Goal: Task Accomplishment & Management: Use online tool/utility

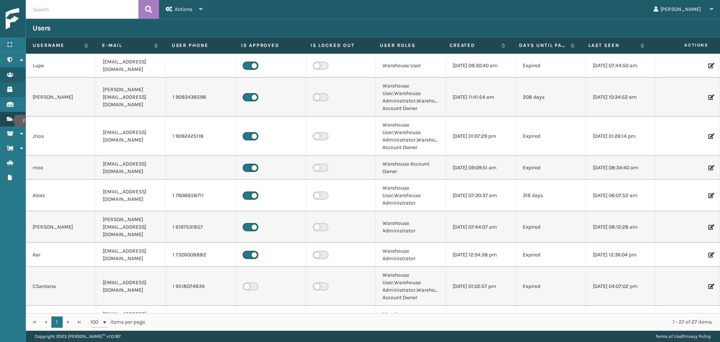
click at [10, 121] on icon "Fulfillment Orders" at bounding box center [10, 118] width 6 height 5
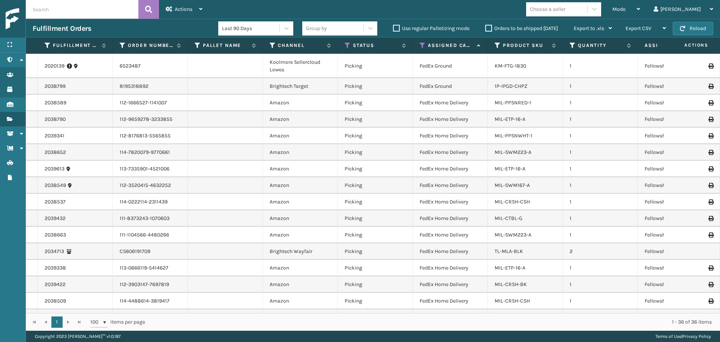
scroll to position [63, 0]
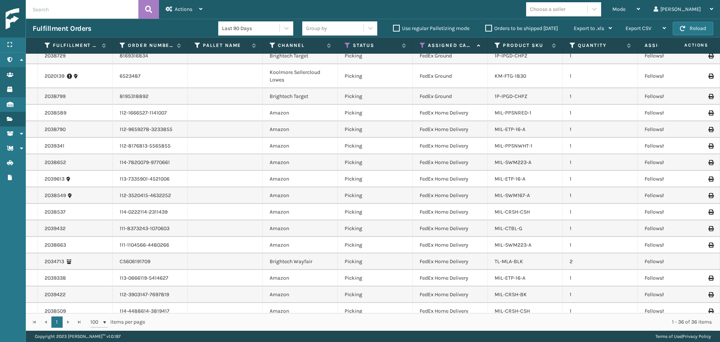
click at [587, 7] on div "Choose a seller" at bounding box center [556, 9] width 61 height 12
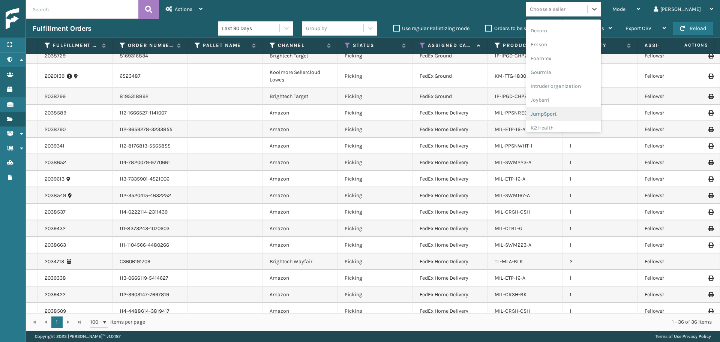
scroll to position [225, 0]
click at [571, 68] on div "Koolmore" at bounding box center [563, 67] width 75 height 14
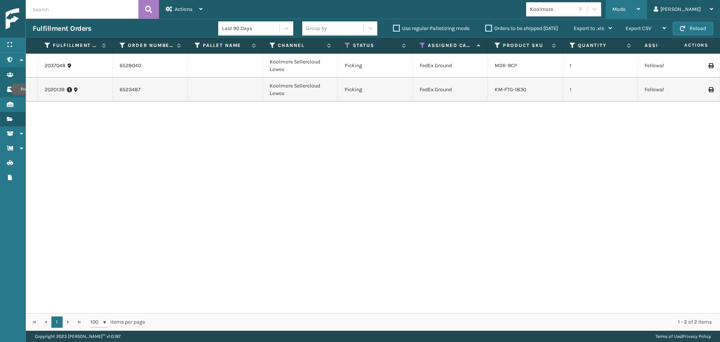
click at [637, 10] on div "Mode Regular Mode Picking Mode Labeling Mode Exit Scan Mode" at bounding box center [625, 9] width 41 height 19
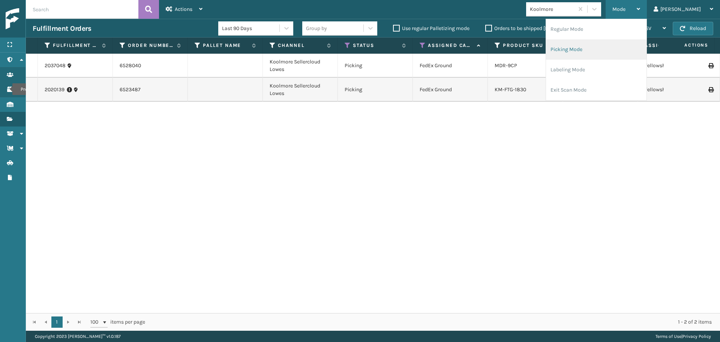
click at [603, 52] on li "Picking Mode" at bounding box center [596, 49] width 100 height 20
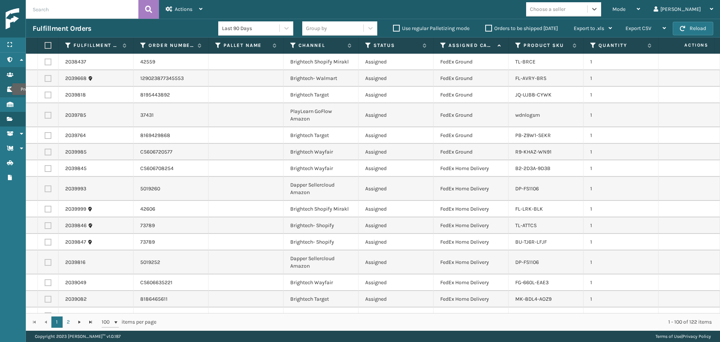
click at [565, 6] on div "Choose a seller" at bounding box center [548, 9] width 36 height 8
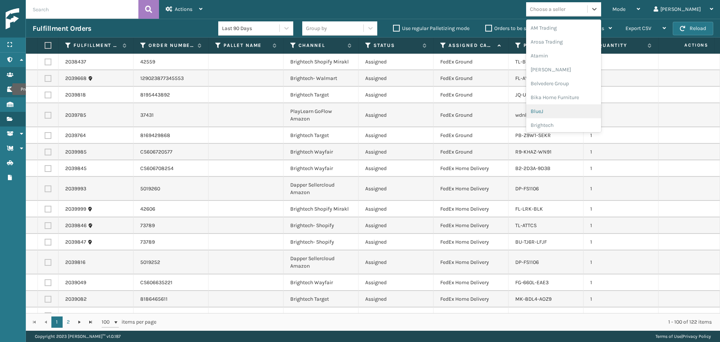
scroll to position [237, 0]
click at [566, 69] on div "LifePro Fitness" at bounding box center [563, 68] width 75 height 14
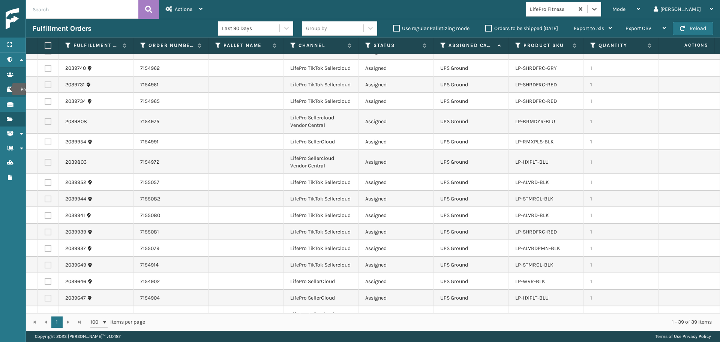
scroll to position [465, 0]
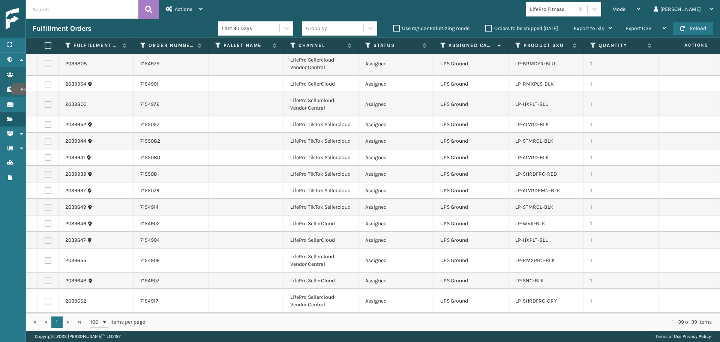
click at [49, 45] on label at bounding box center [47, 45] width 4 height 7
click at [45, 45] on input "checkbox" at bounding box center [45, 45] width 0 height 5
checkbox input "true"
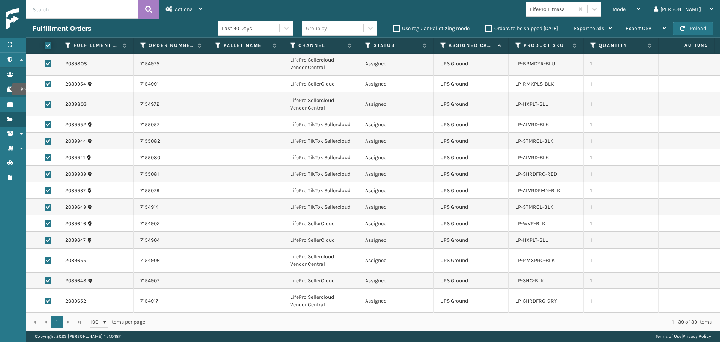
checkbox input "true"
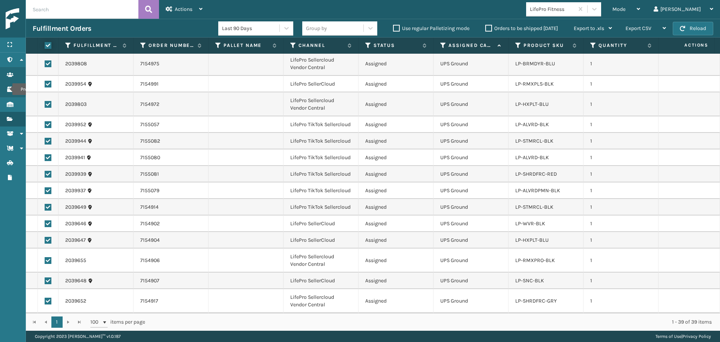
checkbox input "true"
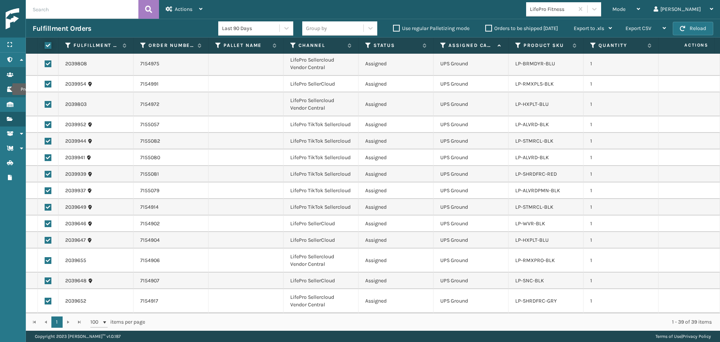
checkbox input "true"
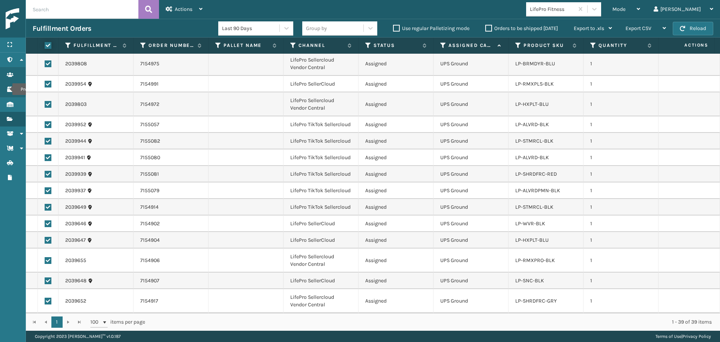
checkbox input "true"
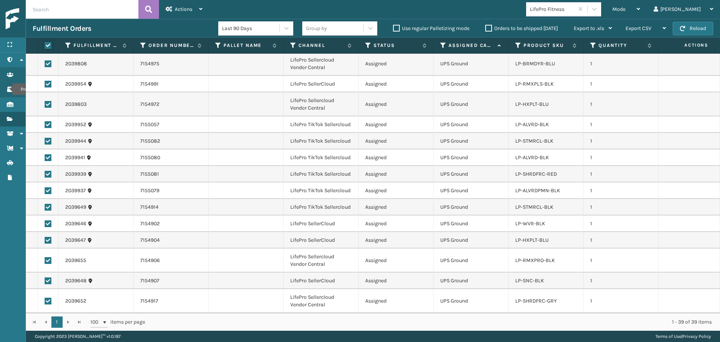
checkbox input "true"
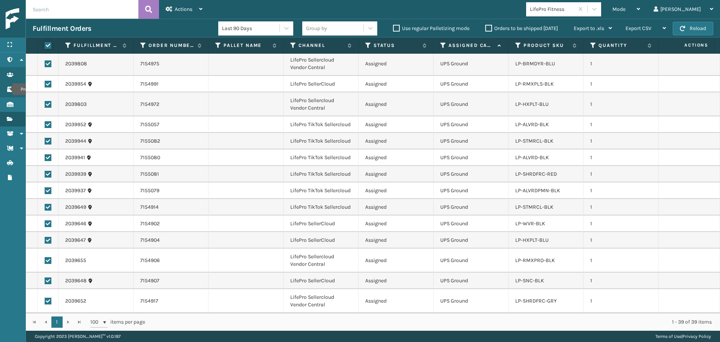
checkbox input "true"
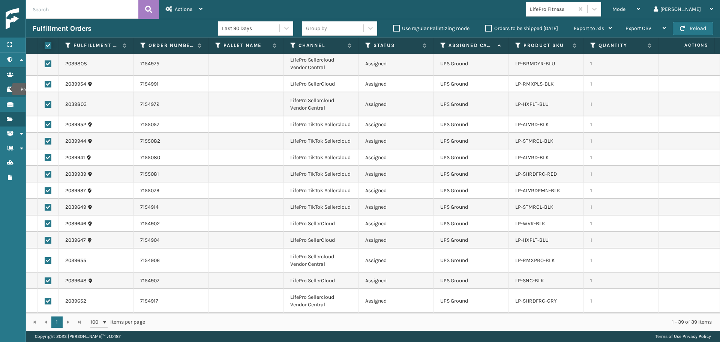
checkbox input "true"
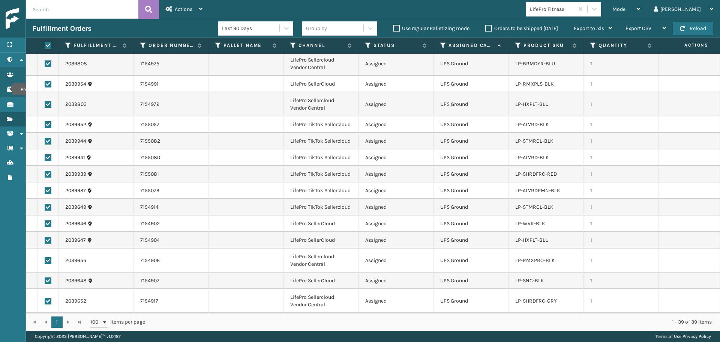
checkbox input "true"
click at [172, 12] on div "Actions" at bounding box center [184, 9] width 37 height 19
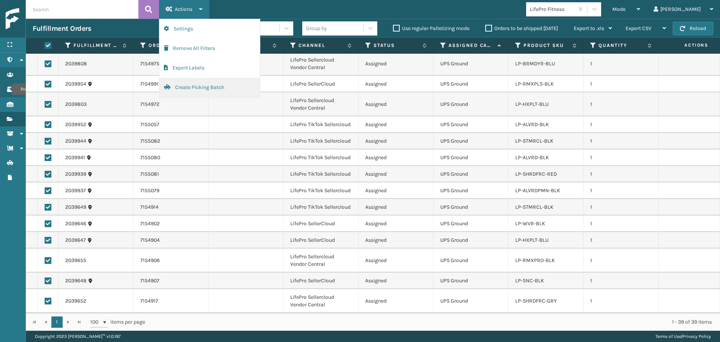
click at [184, 90] on button "Create Picking Batch" at bounding box center [209, 87] width 100 height 19
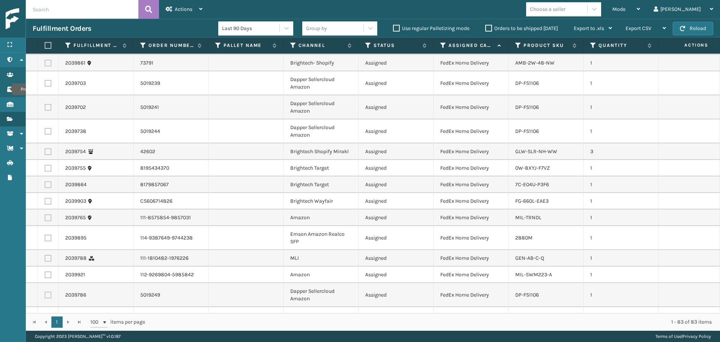
scroll to position [450, 0]
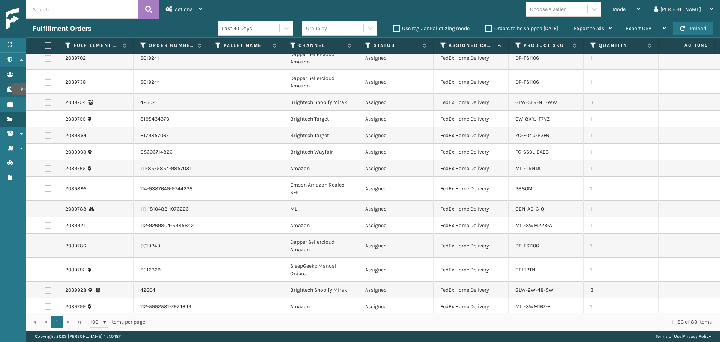
click at [565, 10] on div "Choose a seller" at bounding box center [548, 9] width 36 height 8
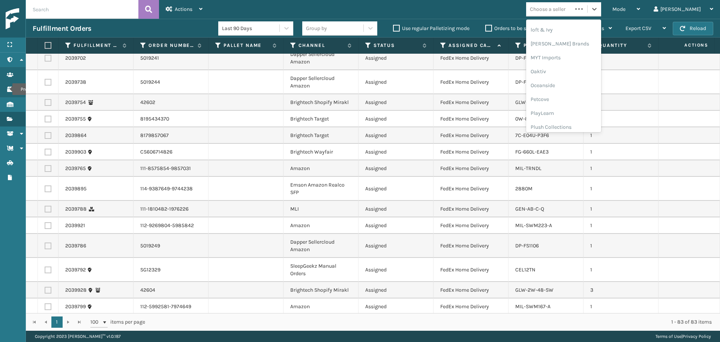
scroll to position [362, 0]
click at [572, 115] on div "SleepGeekz" at bounding box center [563, 110] width 75 height 14
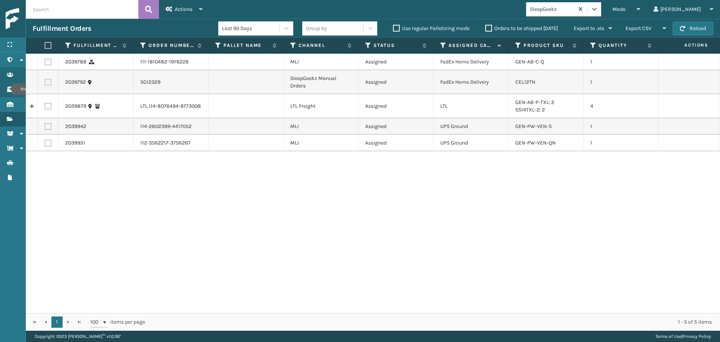
click at [574, 13] on div "SleepGeekz" at bounding box center [552, 9] width 45 height 8
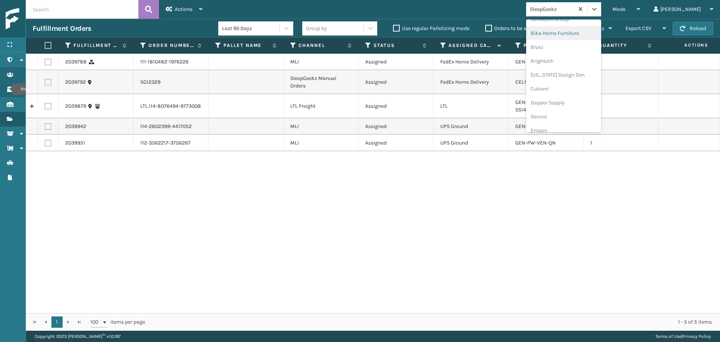
scroll to position [75, 0]
click at [571, 94] on div "Dapper Supply" at bounding box center [563, 92] width 75 height 14
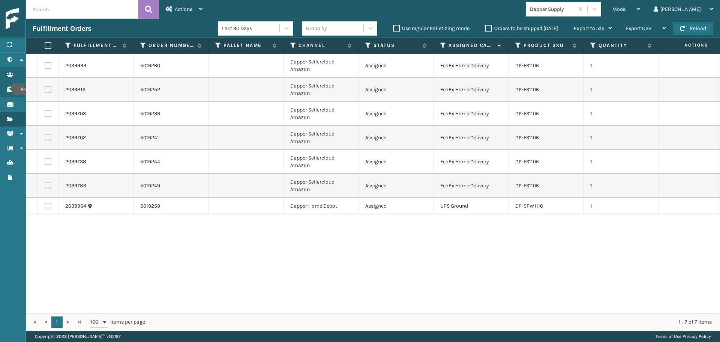
click at [47, 45] on label at bounding box center [47, 45] width 4 height 7
click at [45, 45] on input "checkbox" at bounding box center [45, 45] width 0 height 5
checkbox input "true"
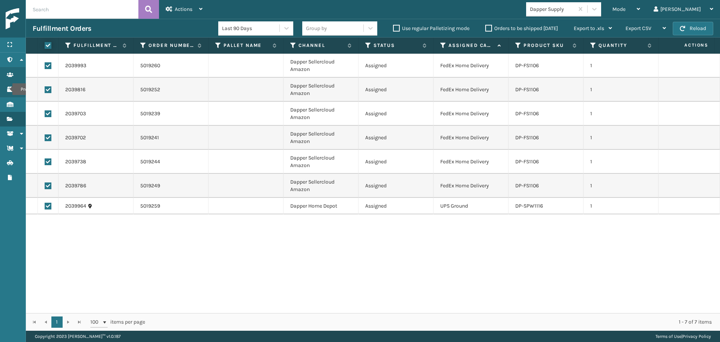
checkbox input "true"
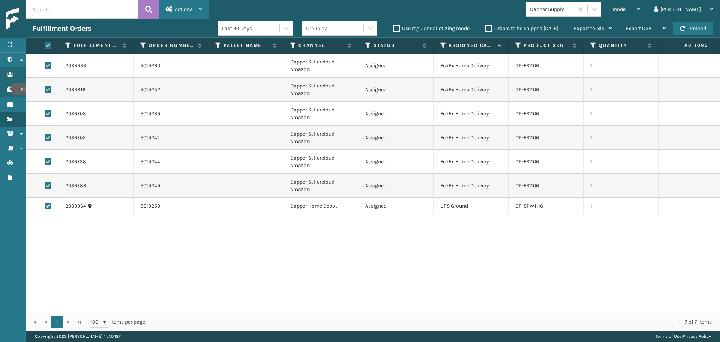
click at [174, 7] on div "Actions" at bounding box center [184, 9] width 37 height 19
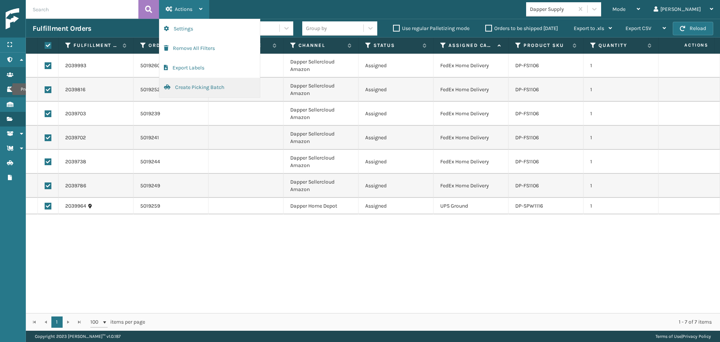
click at [180, 89] on button "Create Picking Batch" at bounding box center [209, 87] width 100 height 19
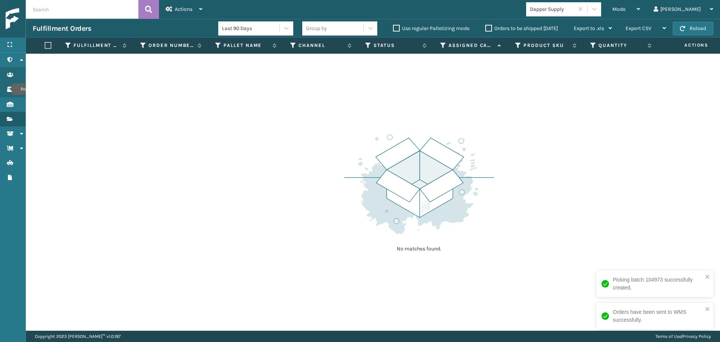
click at [572, 8] on div "Dapper Supply" at bounding box center [552, 9] width 45 height 8
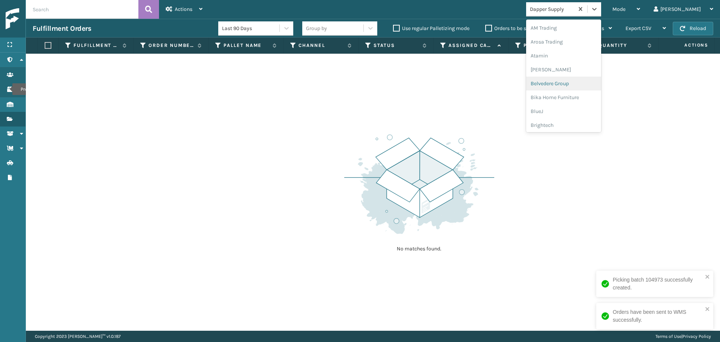
scroll to position [46, 0]
click at [574, 83] on div "Brightech" at bounding box center [563, 79] width 75 height 14
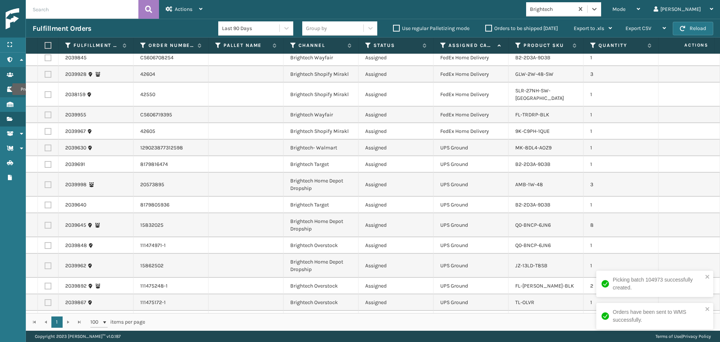
scroll to position [495, 0]
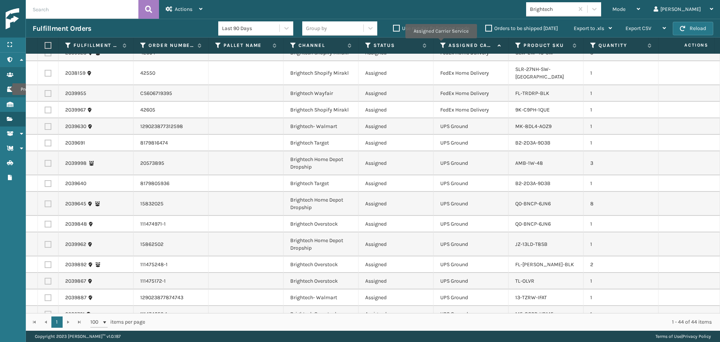
click at [441, 43] on icon at bounding box center [443, 45] width 6 height 7
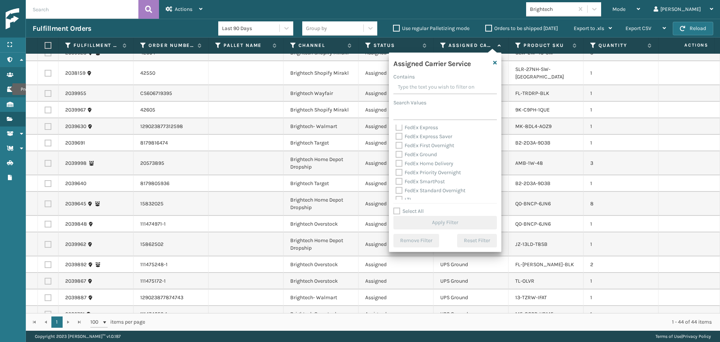
scroll to position [75, 0]
click at [414, 154] on label "FedEx Standard Overnight" at bounding box center [431, 153] width 70 height 6
click at [396, 153] on input "FedEx Standard Overnight" at bounding box center [396, 150] width 0 height 5
checkbox input "true"
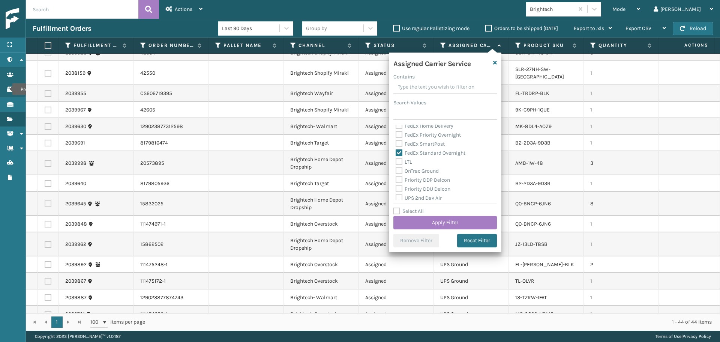
click at [413, 146] on label "FedEx SmartPost" at bounding box center [420, 144] width 49 height 6
click at [396, 144] on input "FedEx SmartPost" at bounding box center [396, 141] width 0 height 5
checkbox input "true"
click at [419, 171] on label "FedEx Priority Overnight" at bounding box center [428, 172] width 65 height 6
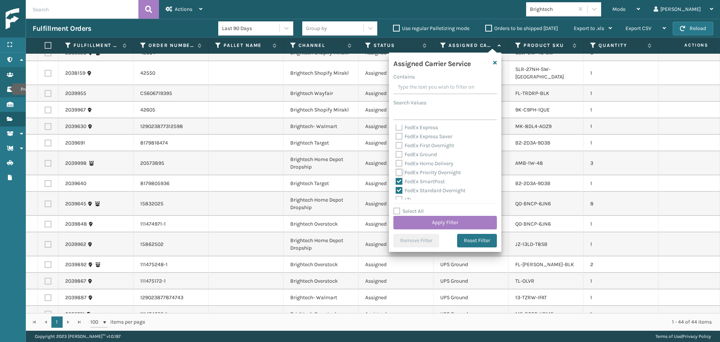
click at [396, 171] on input "FedEx Priority Overnight" at bounding box center [396, 170] width 0 height 5
checkbox input "true"
click at [417, 163] on label "FedEx Home Delivery" at bounding box center [425, 163] width 58 height 6
click at [396, 163] on input "FedEx Home Delivery" at bounding box center [396, 161] width 0 height 5
checkbox input "true"
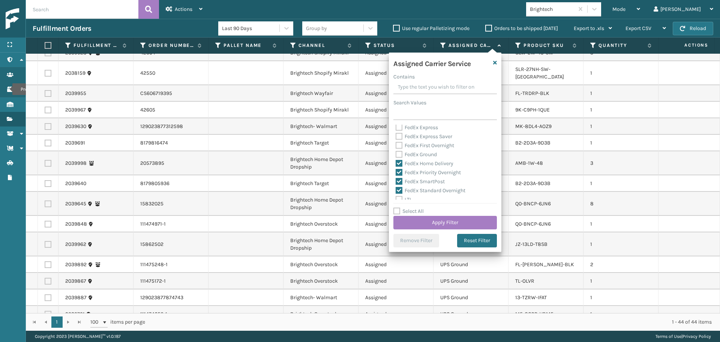
click at [415, 155] on label "FedEx Ground" at bounding box center [416, 154] width 41 height 6
click at [396, 155] on input "FedEx Ground" at bounding box center [396, 152] width 0 height 5
checkbox input "true"
click at [416, 144] on label "FedEx First Overnight" at bounding box center [425, 145] width 58 height 6
click at [396, 144] on input "FedEx First Overnight" at bounding box center [396, 143] width 0 height 5
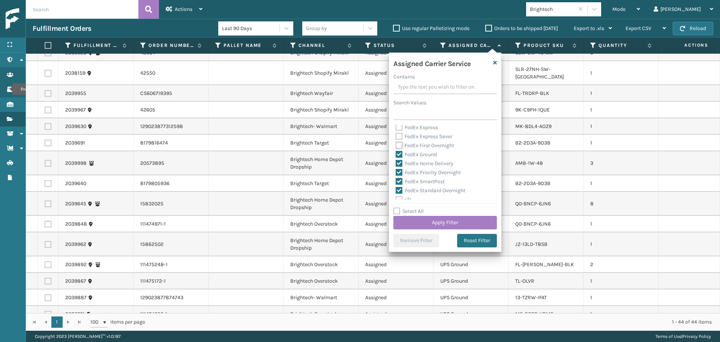
checkbox input "true"
click at [424, 173] on label "FedEx Express Saver" at bounding box center [424, 174] width 57 height 6
click at [396, 173] on input "FedEx Express Saver" at bounding box center [396, 171] width 0 height 5
checkbox input "true"
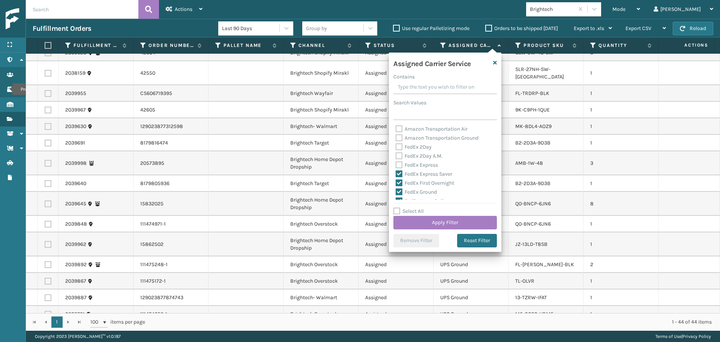
click at [422, 165] on label "FedEx Express" at bounding box center [417, 165] width 42 height 6
click at [396, 165] on input "FedEx Express" at bounding box center [396, 162] width 0 height 5
checkbox input "true"
click at [419, 156] on label "FedEx 2Day A.M." at bounding box center [419, 156] width 47 height 6
click at [396, 156] on input "FedEx 2Day A.M." at bounding box center [396, 153] width 0 height 5
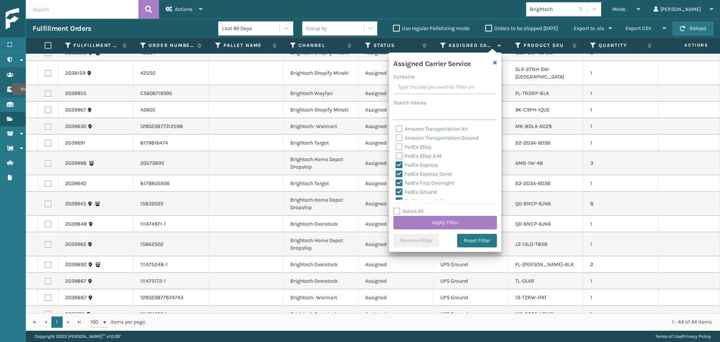
checkbox input "true"
click at [416, 147] on label "FedEx 2Day" at bounding box center [414, 147] width 36 height 6
click at [396, 147] on input "FedEx 2Day" at bounding box center [396, 144] width 0 height 5
checkbox input "true"
click at [435, 218] on button "Apply Filter" at bounding box center [444, 222] width 103 height 13
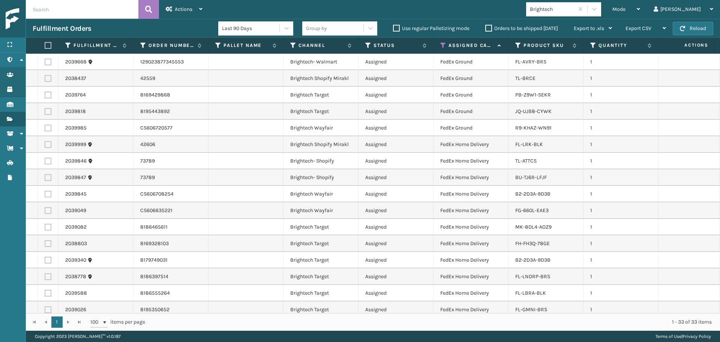
click at [49, 46] on label at bounding box center [47, 45] width 4 height 7
click at [45, 46] on input "checkbox" at bounding box center [45, 45] width 0 height 5
checkbox input "true"
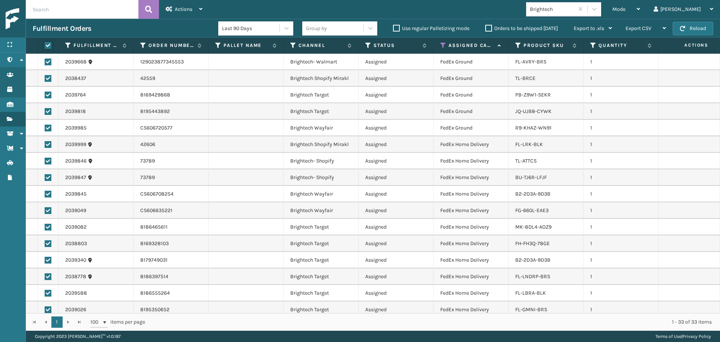
checkbox input "true"
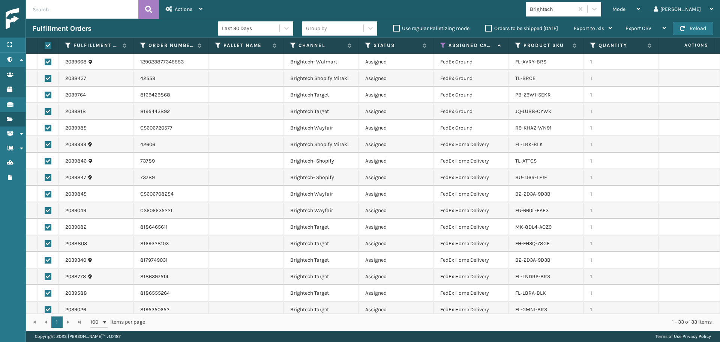
checkbox input "true"
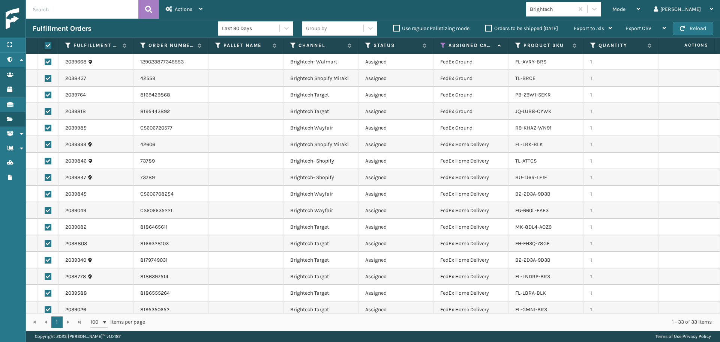
checkbox input "true"
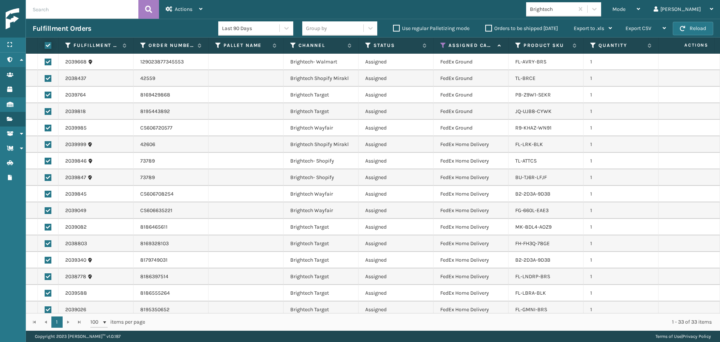
checkbox input "true"
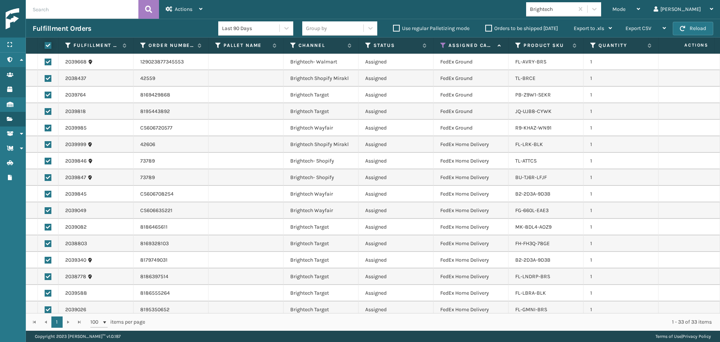
checkbox input "true"
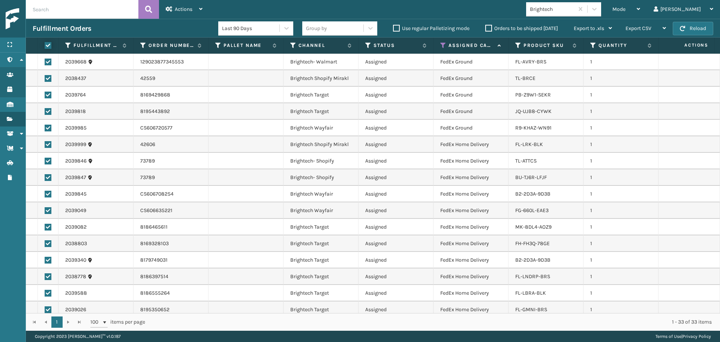
checkbox input "true"
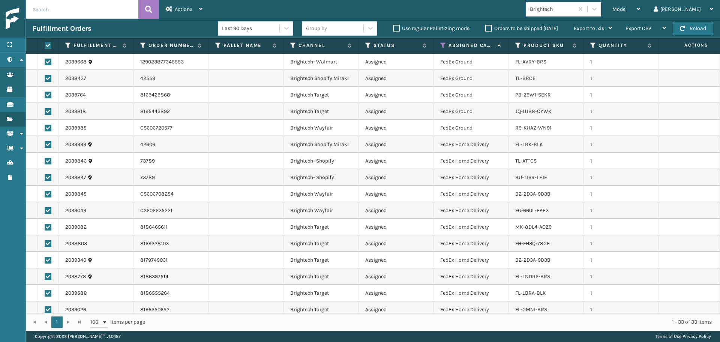
checkbox input "true"
click at [184, 5] on div "Actions" at bounding box center [184, 9] width 37 height 19
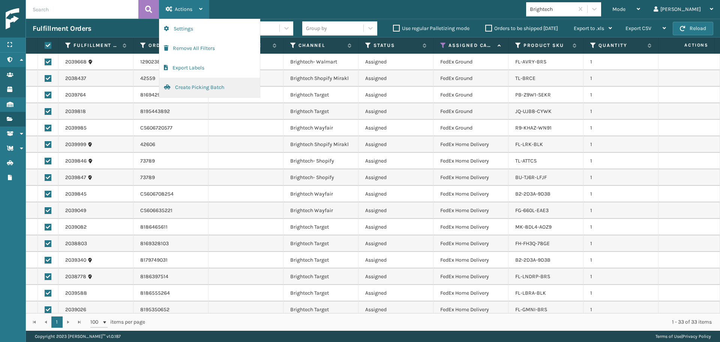
click at [199, 87] on button "Create Picking Batch" at bounding box center [209, 87] width 100 height 19
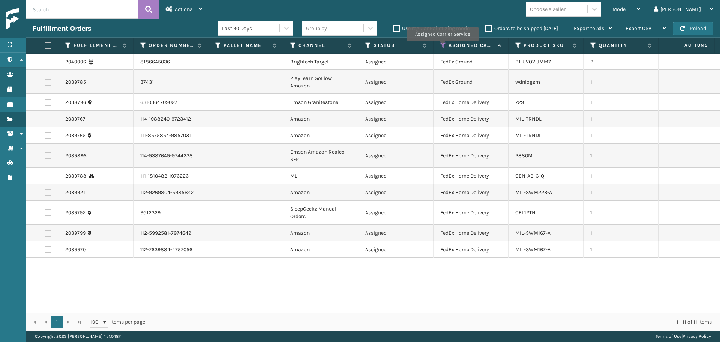
click at [442, 46] on icon at bounding box center [443, 45] width 6 height 7
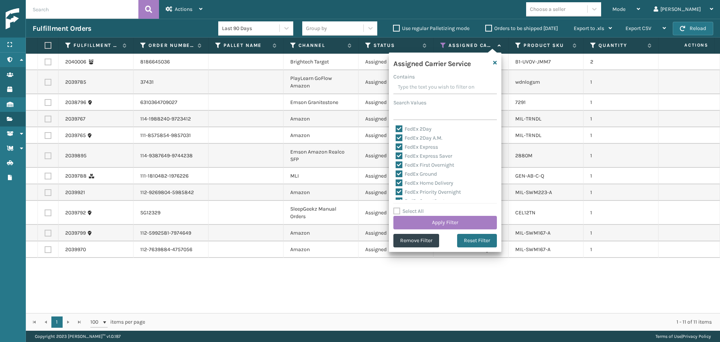
click at [413, 213] on label "Select All" at bounding box center [408, 211] width 30 height 6
click at [413, 207] on input "Select All" at bounding box center [449, 207] width 112 height 1
checkbox input "true"
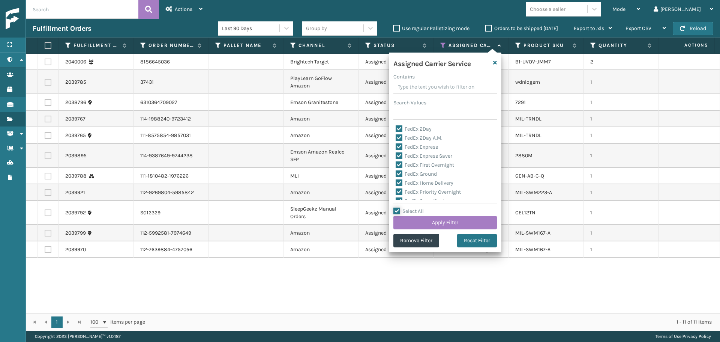
checkbox input "true"
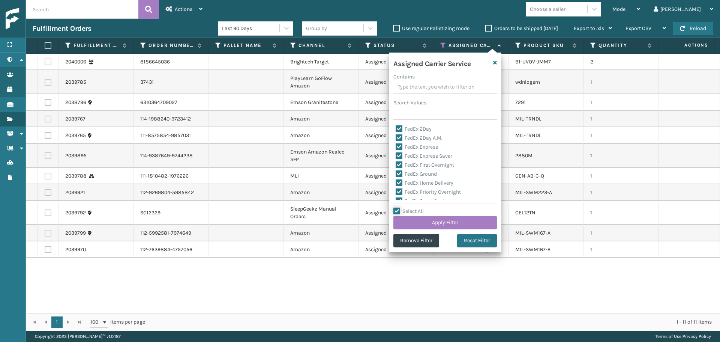
checkbox input "true"
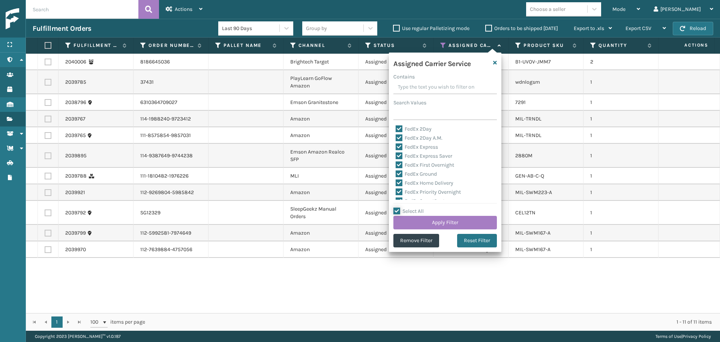
checkbox input "true"
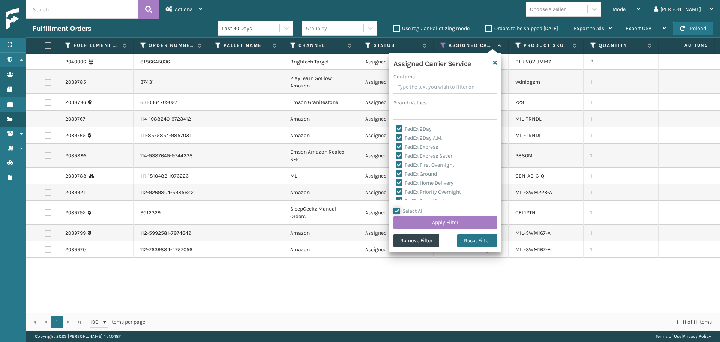
checkbox input "true"
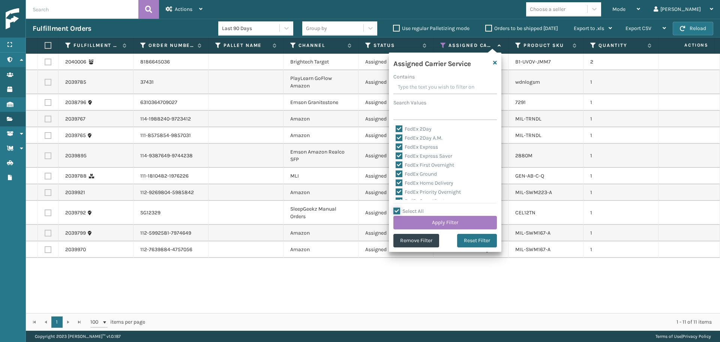
checkbox input "true"
click at [413, 213] on label "Select All" at bounding box center [408, 211] width 30 height 6
click at [413, 207] on input "Select All" at bounding box center [449, 207] width 112 height 1
checkbox input "false"
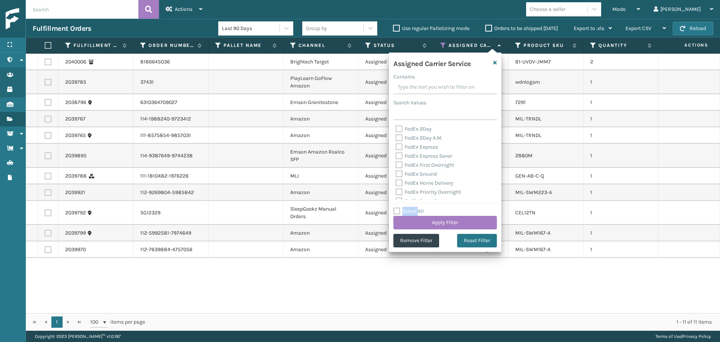
checkbox input "false"
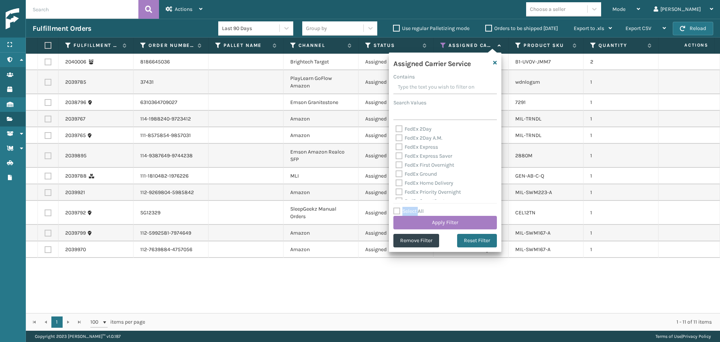
checkbox input "false"
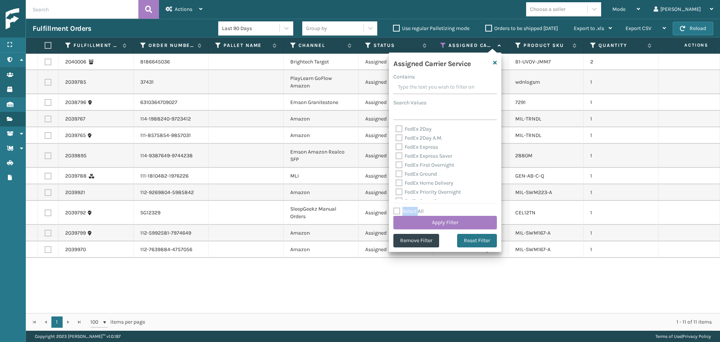
checkbox input "false"
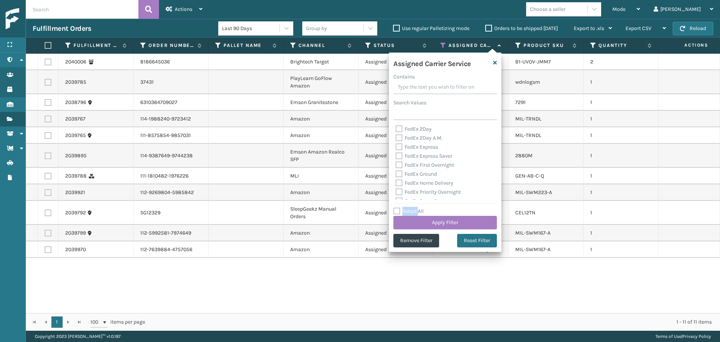
checkbox input "false"
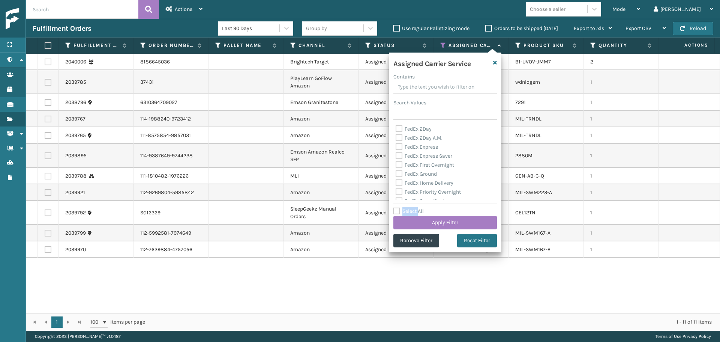
checkbox input "false"
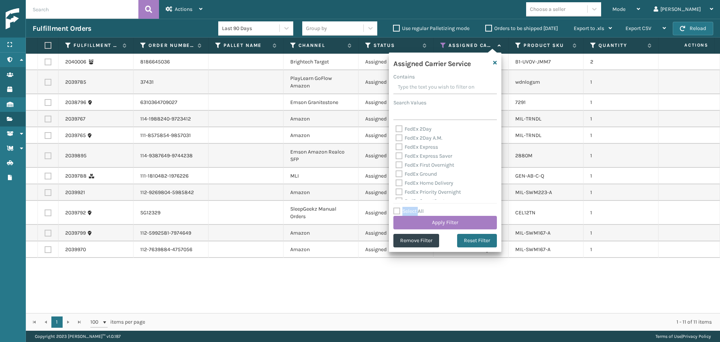
checkbox input "false"
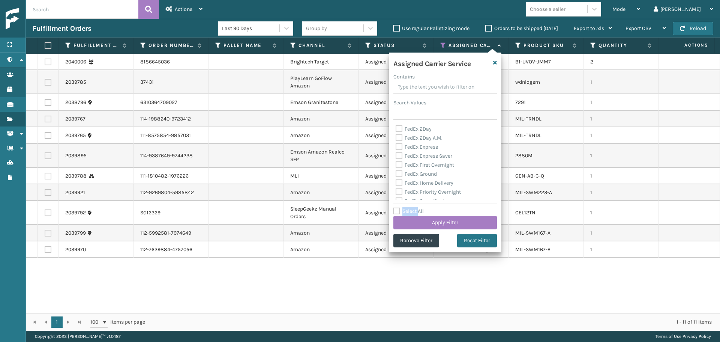
checkbox input "false"
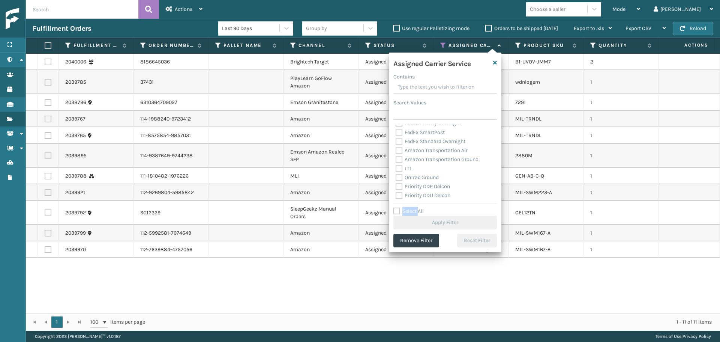
scroll to position [150, 0]
click at [412, 139] on label "UPS 3 Day Select" at bounding box center [420, 141] width 48 height 6
click at [396, 139] on input "UPS 3 Day Select" at bounding box center [396, 138] width 0 height 5
checkbox input "true"
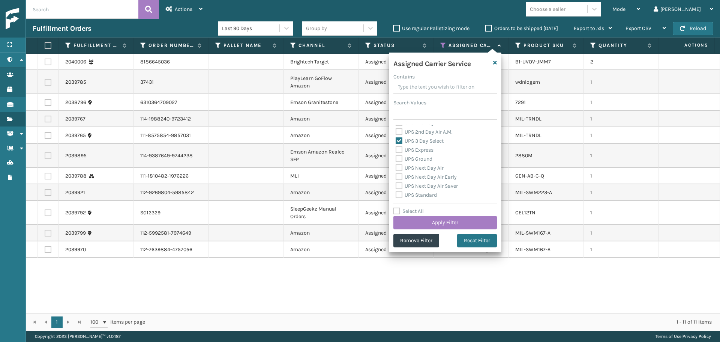
click at [410, 131] on label "UPS 2nd Day Air A.M." at bounding box center [424, 132] width 57 height 6
click at [396, 131] on input "UPS 2nd Day Air A.M." at bounding box center [396, 129] width 0 height 5
checkbox input "true"
click at [415, 162] on label "UPS 2nd Day Air" at bounding box center [419, 160] width 46 height 6
click at [396, 161] on input "UPS 2nd Day Air" at bounding box center [396, 158] width 0 height 5
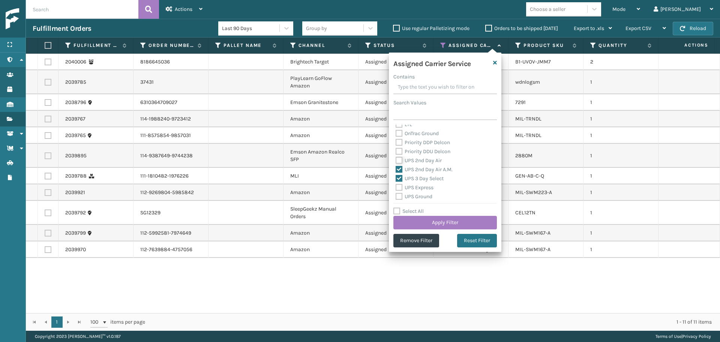
checkbox input "true"
drag, startPoint x: 409, startPoint y: 148, endPoint x: 409, endPoint y: 152, distance: 4.1
click at [409, 150] on label "UPS Express" at bounding box center [415, 150] width 38 height 6
click at [396, 150] on input "UPS Express" at bounding box center [396, 147] width 0 height 5
checkbox input "true"
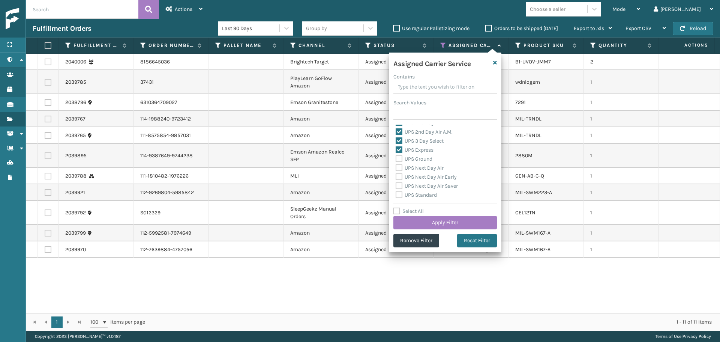
click at [411, 159] on label "UPS Ground" at bounding box center [414, 159] width 37 height 6
click at [396, 159] on input "UPS Ground" at bounding box center [396, 156] width 0 height 5
checkbox input "true"
click at [411, 172] on div "UPS Next Day Air" at bounding box center [445, 167] width 99 height 9
click at [411, 169] on label "UPS Next Day Air" at bounding box center [420, 168] width 48 height 6
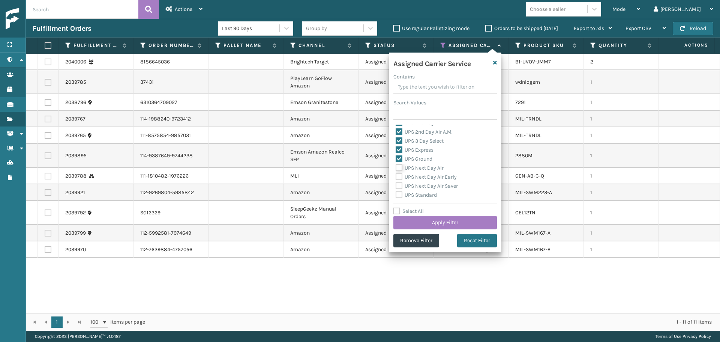
click at [396, 168] on input "UPS Next Day Air" at bounding box center [396, 165] width 0 height 5
checkbox input "true"
click at [411, 181] on div "UPS Next Day Air Early" at bounding box center [445, 176] width 99 height 9
click at [409, 177] on label "UPS Next Day Air Early" at bounding box center [426, 177] width 61 height 6
click at [396, 177] on input "UPS Next Day Air Early" at bounding box center [396, 174] width 0 height 5
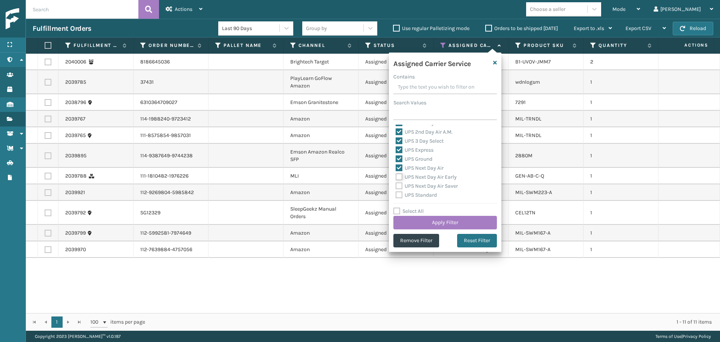
checkbox input "true"
click at [407, 187] on label "UPS Next Day Air Saver" at bounding box center [427, 186] width 62 height 6
click at [396, 186] on input "UPS Next Day Air Saver" at bounding box center [396, 183] width 0 height 5
checkbox input "true"
click at [409, 194] on label "UPS Standard" at bounding box center [416, 195] width 41 height 6
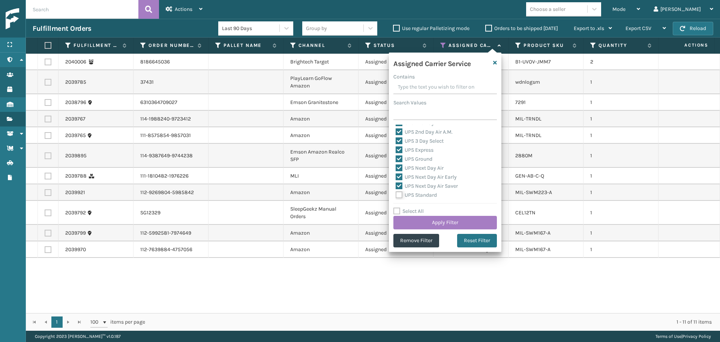
click at [396, 194] on input "UPS Standard" at bounding box center [396, 192] width 0 height 5
checkbox input "true"
click at [407, 168] on label "UPS SurePost 1LB or Greater" at bounding box center [433, 166] width 74 height 6
click at [396, 167] on input "UPS SurePost 1LB or Greater" at bounding box center [396, 164] width 0 height 5
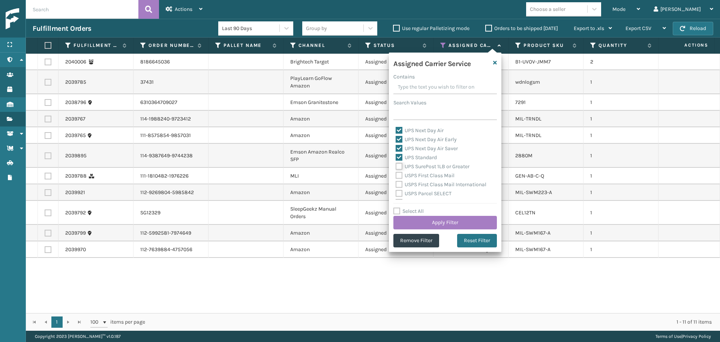
checkbox input "true"
click at [421, 222] on button "Apply Filter" at bounding box center [444, 222] width 103 height 13
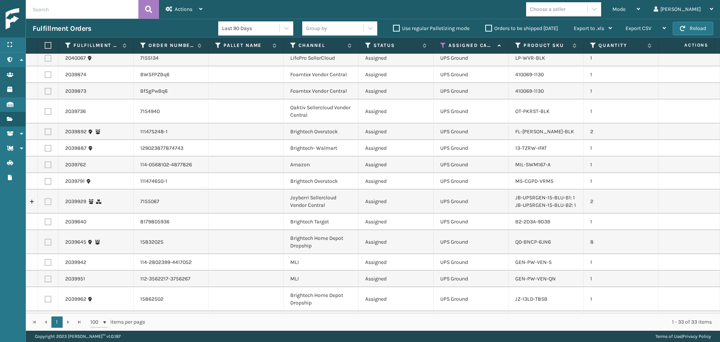
scroll to position [396, 0]
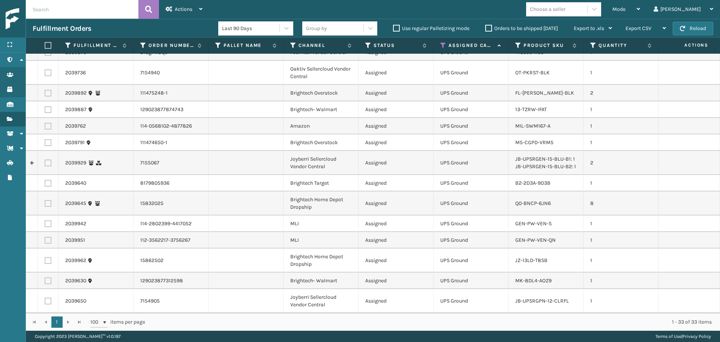
click at [581, 14] on div "Choose a seller" at bounding box center [556, 9] width 61 height 12
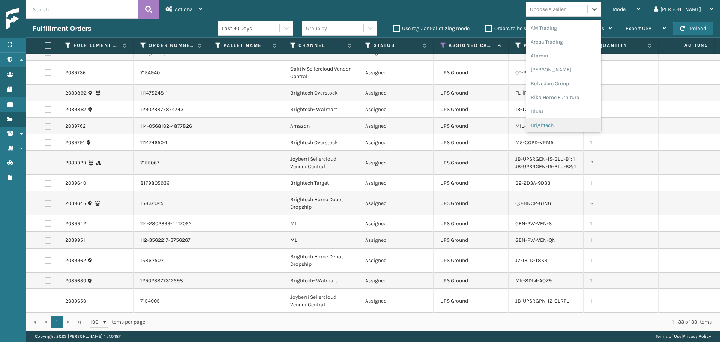
click at [571, 129] on div "Brightech" at bounding box center [563, 125] width 75 height 14
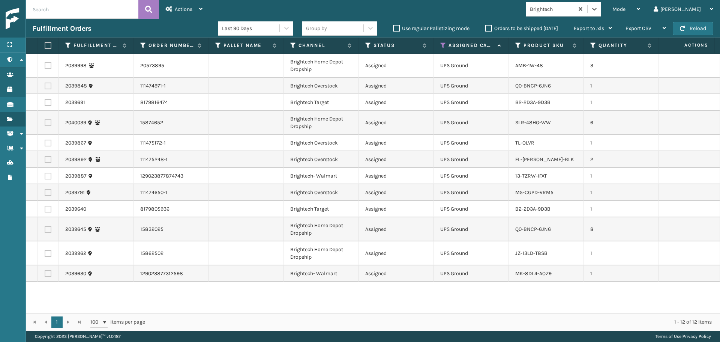
click at [49, 44] on label at bounding box center [47, 45] width 4 height 7
click at [45, 44] on input "checkbox" at bounding box center [45, 45] width 0 height 5
checkbox input "true"
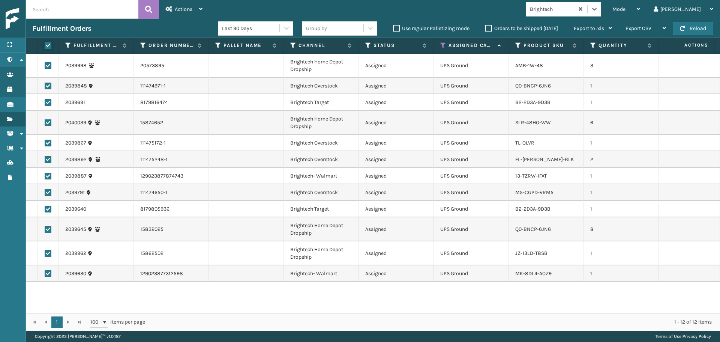
checkbox input "true"
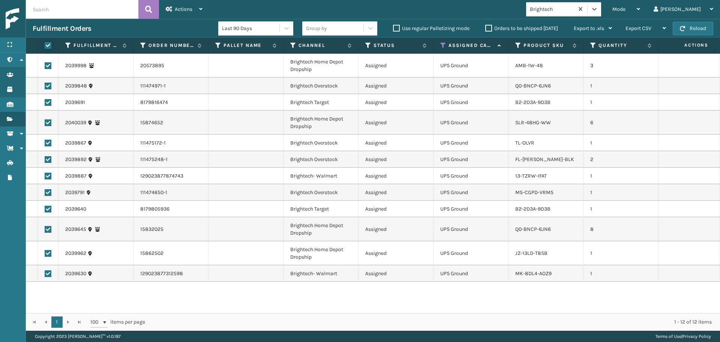
checkbox input "true"
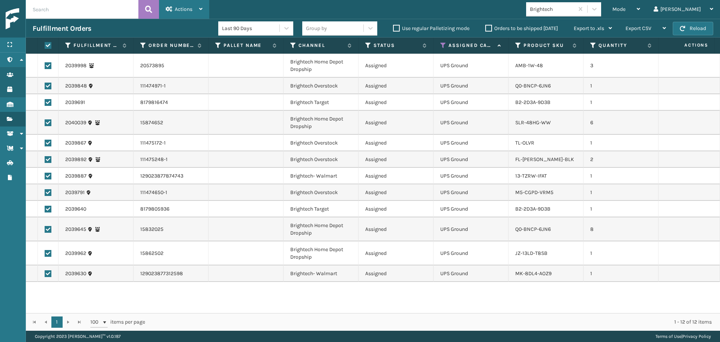
click at [189, 9] on span "Actions" at bounding box center [184, 9] width 18 height 6
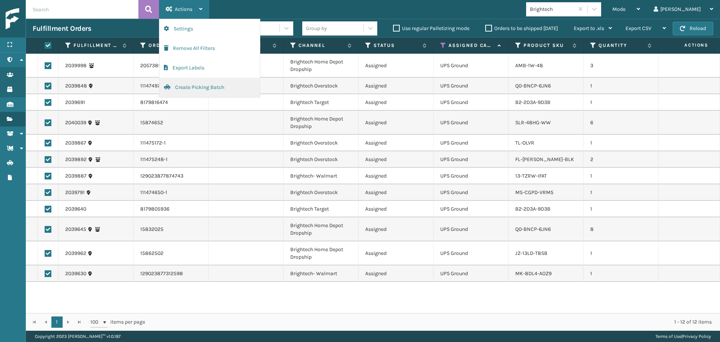
click at [177, 95] on button "Create Picking Batch" at bounding box center [209, 87] width 100 height 19
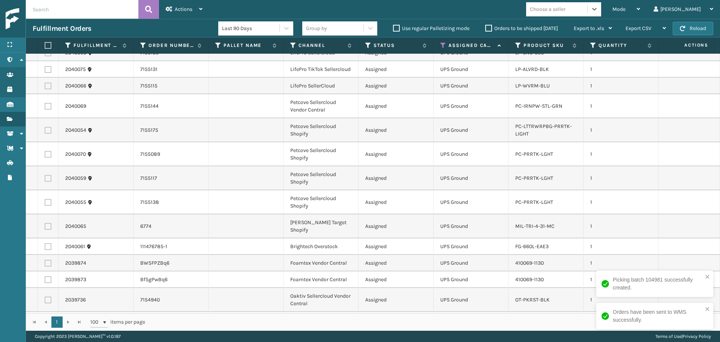
scroll to position [469, 0]
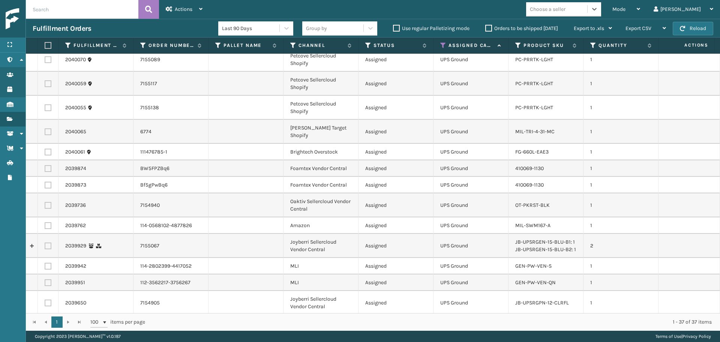
click at [587, 9] on div "Choose a seller" at bounding box center [556, 9] width 61 height 12
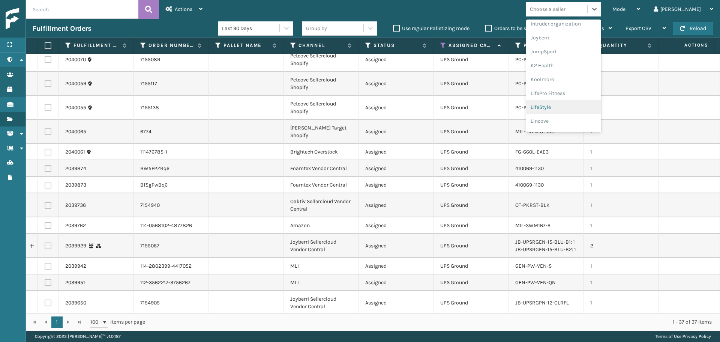
scroll to position [237, 0]
click at [578, 70] on div "LifePro Fitness" at bounding box center [563, 68] width 75 height 14
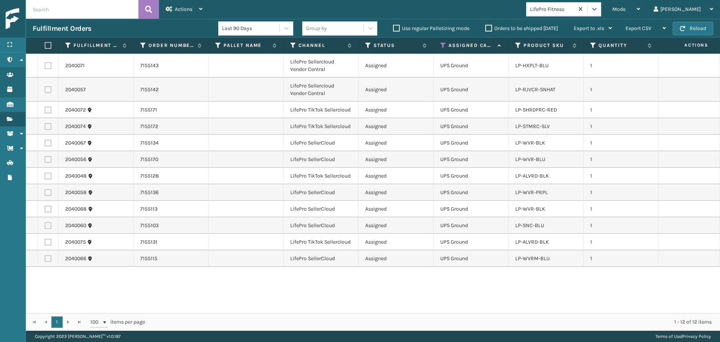
click at [48, 48] on label at bounding box center [47, 45] width 4 height 7
click at [45, 48] on input "checkbox" at bounding box center [45, 45] width 0 height 5
checkbox input "true"
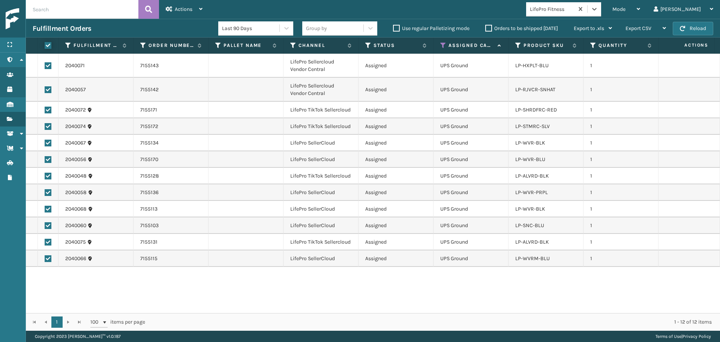
checkbox input "true"
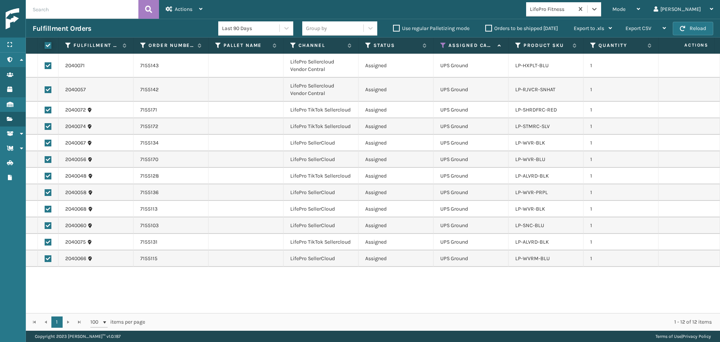
checkbox input "true"
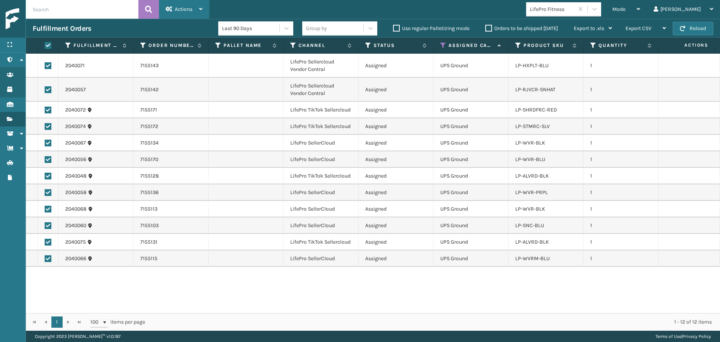
click at [184, 9] on span "Actions" at bounding box center [184, 9] width 18 height 6
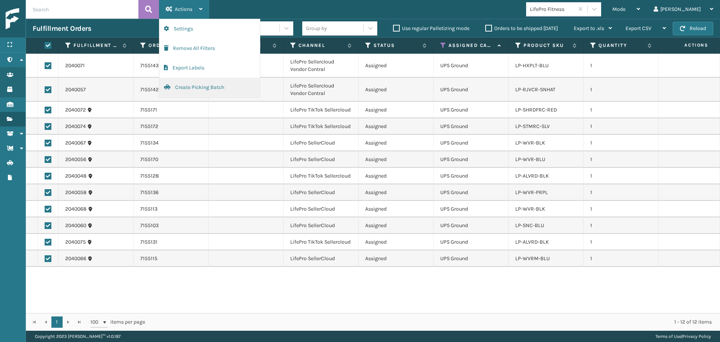
click at [202, 91] on button "Create Picking Batch" at bounding box center [209, 87] width 100 height 19
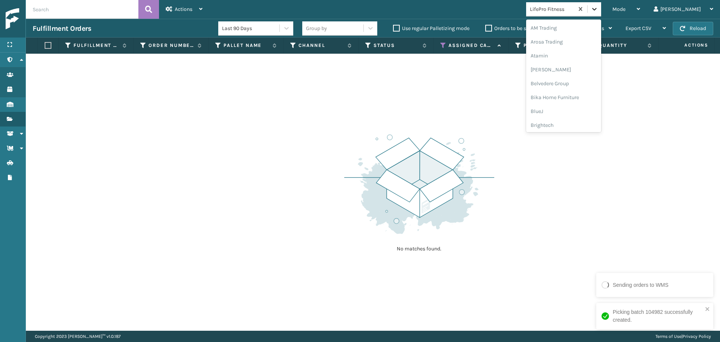
click at [598, 8] on icon at bounding box center [593, 8] width 7 height 7
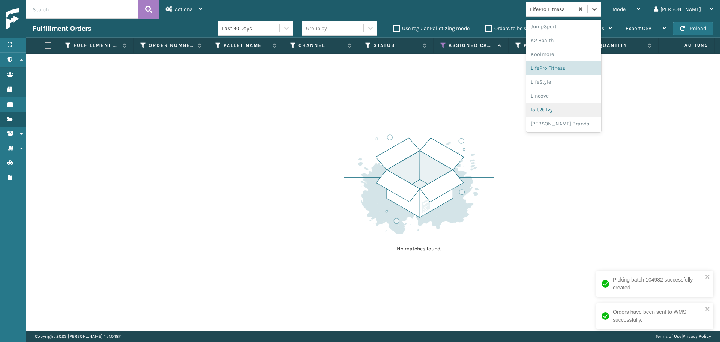
click at [580, 106] on div "loft & Ivy" at bounding box center [563, 110] width 75 height 14
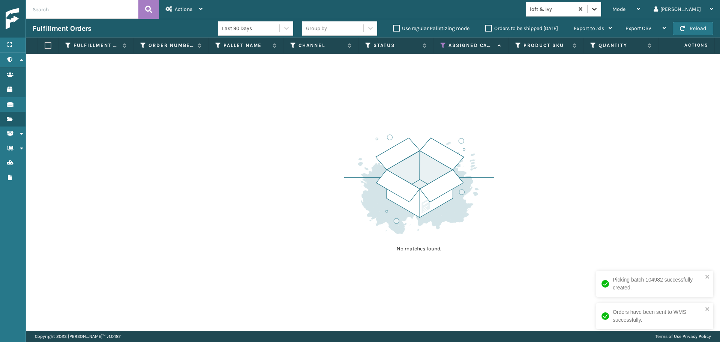
click at [601, 10] on div at bounding box center [593, 8] width 13 height 13
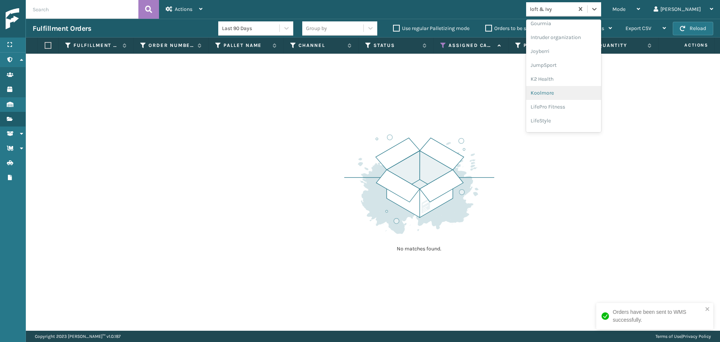
scroll to position [187, 0]
click at [571, 61] on div "Joyberri" at bounding box center [563, 62] width 75 height 14
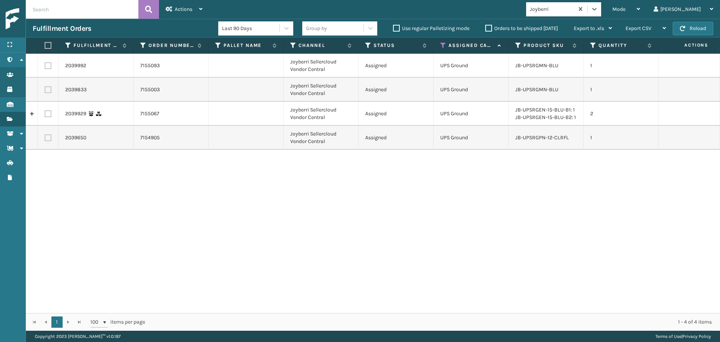
click at [46, 43] on label at bounding box center [47, 45] width 4 height 7
click at [45, 43] on input "checkbox" at bounding box center [45, 45] width 0 height 5
checkbox input "true"
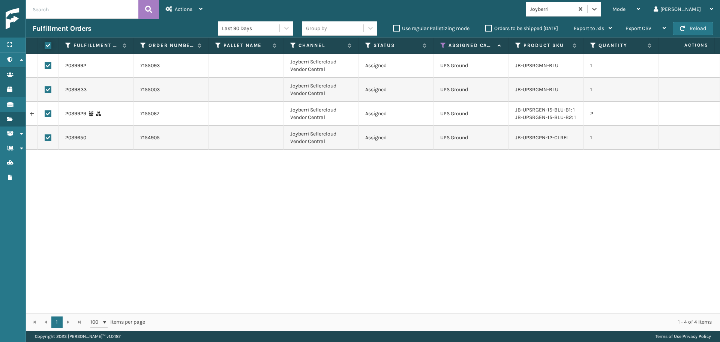
checkbox input "true"
click at [190, 4] on div "Actions" at bounding box center [184, 9] width 37 height 19
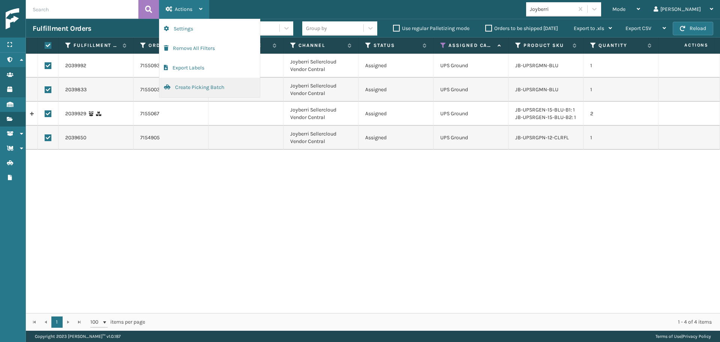
click at [221, 89] on button "Create Picking Batch" at bounding box center [209, 87] width 100 height 19
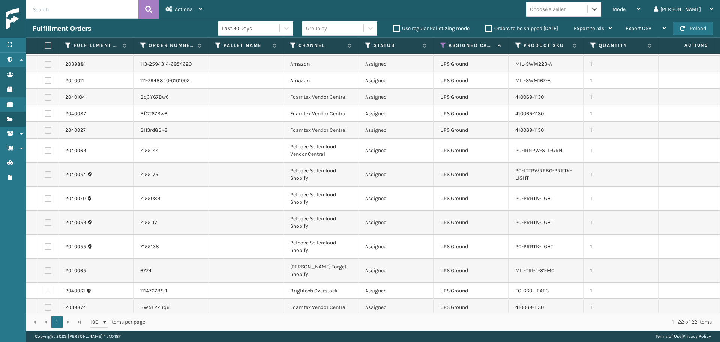
scroll to position [0, 0]
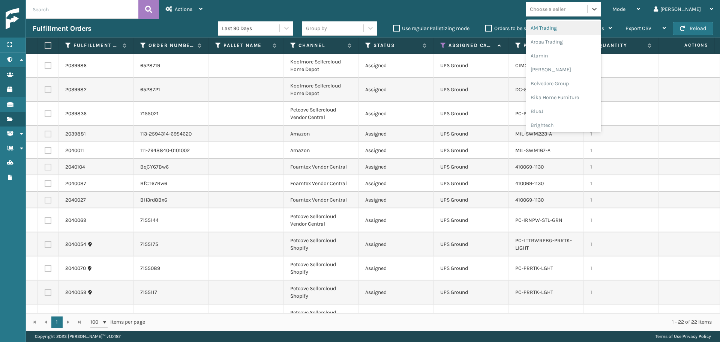
click at [563, 10] on div "Choose a seller" at bounding box center [548, 9] width 36 height 8
click at [569, 98] on div "FoamTex" at bounding box center [563, 96] width 75 height 14
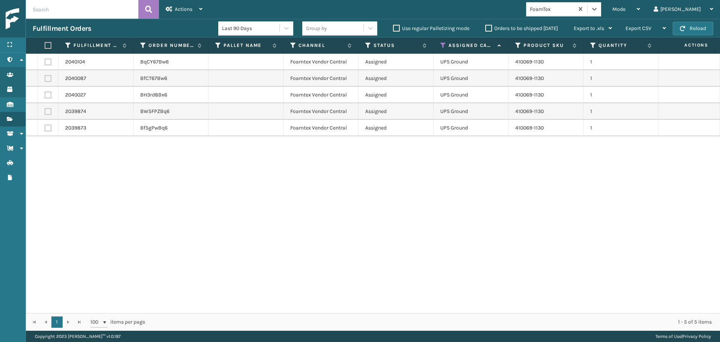
click at [49, 46] on label at bounding box center [47, 45] width 4 height 7
click at [45, 46] on input "checkbox" at bounding box center [45, 45] width 0 height 5
checkbox input "true"
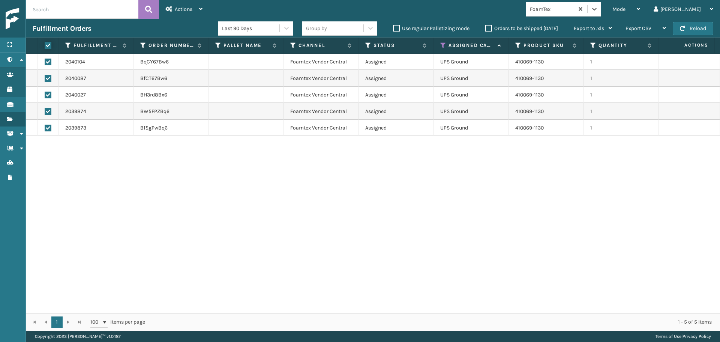
checkbox input "true"
click at [196, 5] on div "Actions" at bounding box center [184, 9] width 37 height 19
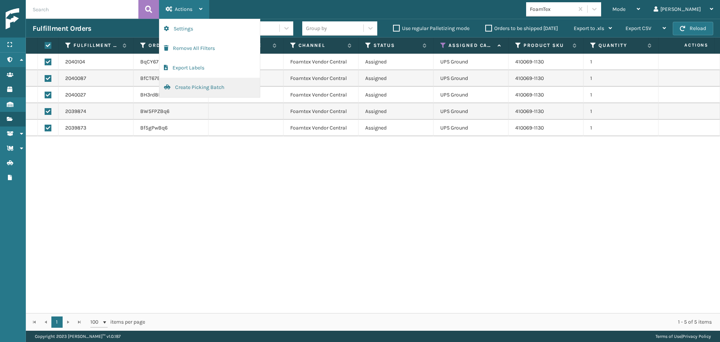
click at [200, 89] on button "Create Picking Batch" at bounding box center [209, 87] width 100 height 19
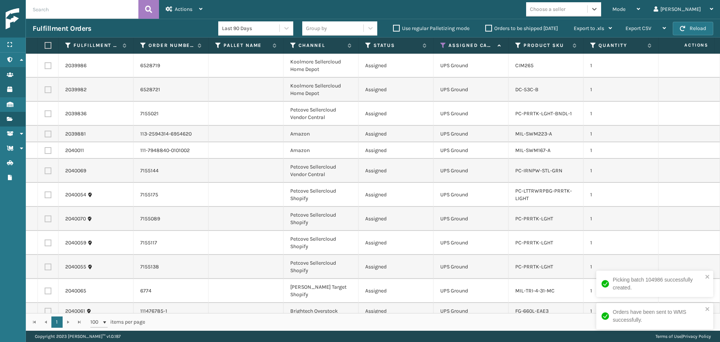
scroll to position [111, 0]
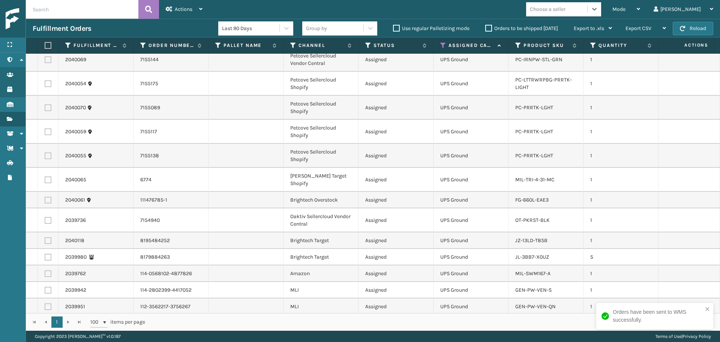
drag, startPoint x: 574, startPoint y: 9, endPoint x: 574, endPoint y: 18, distance: 9.0
click at [565, 11] on div "Choose a seller" at bounding box center [548, 9] width 36 height 8
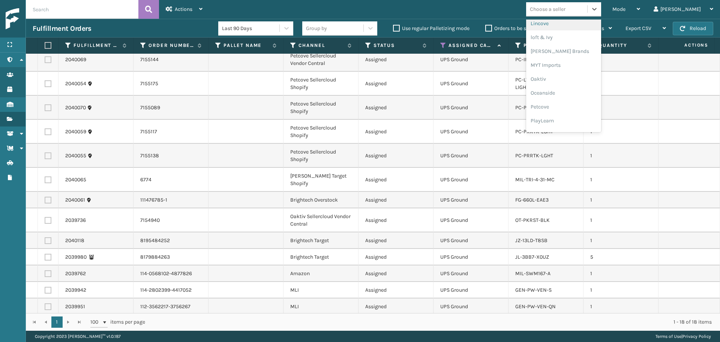
scroll to position [312, 0]
click at [578, 107] on div "Petcove" at bounding box center [563, 104] width 75 height 14
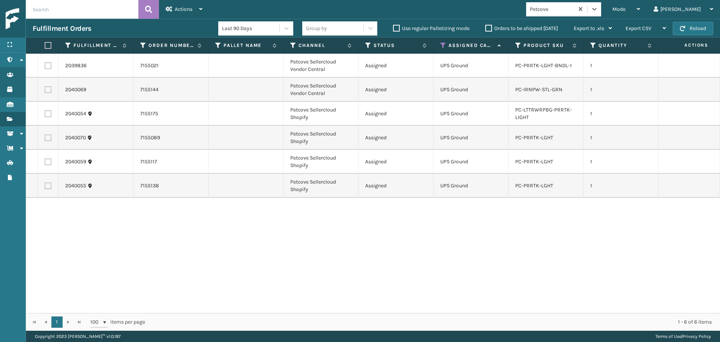
click at [49, 46] on label at bounding box center [47, 45] width 4 height 7
click at [45, 46] on input "checkbox" at bounding box center [45, 45] width 0 height 5
checkbox input "true"
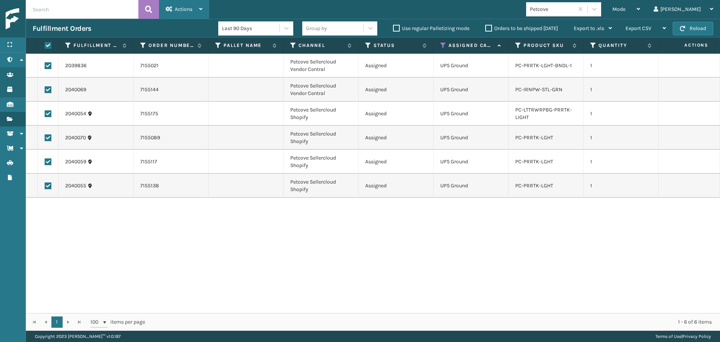
click at [168, 13] on div "Actions" at bounding box center [184, 9] width 37 height 19
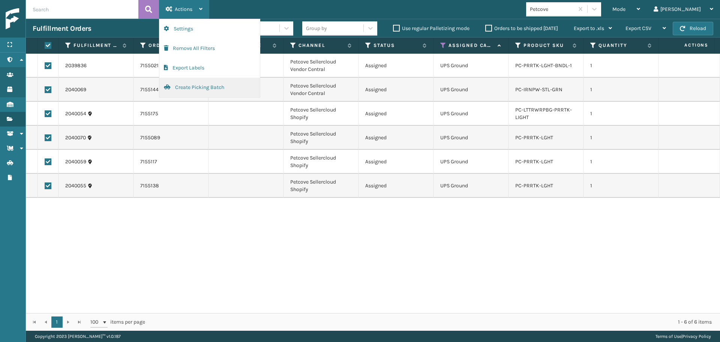
click at [199, 84] on button "Create Picking Batch" at bounding box center [209, 87] width 100 height 19
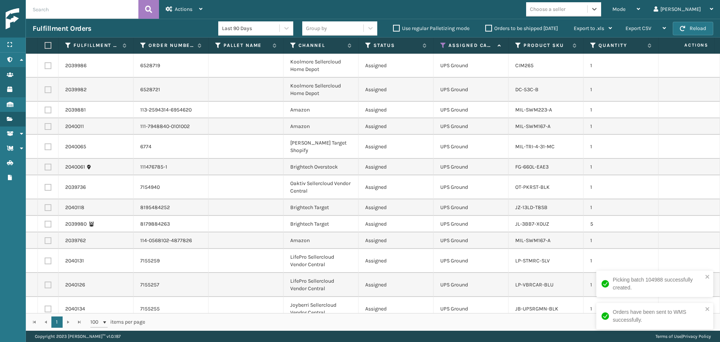
scroll to position [39, 0]
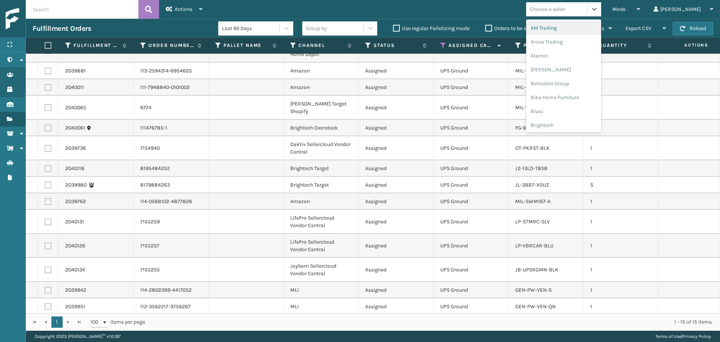
click at [565, 10] on div "Choose a seller" at bounding box center [548, 9] width 36 height 8
click at [583, 122] on div "[PERSON_NAME] Brands" at bounding box center [563, 124] width 75 height 14
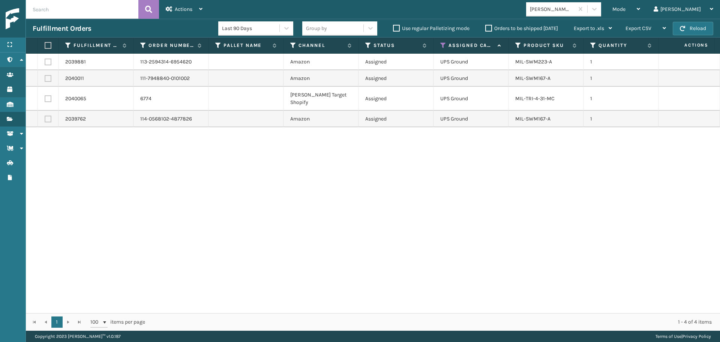
click at [48, 46] on label at bounding box center [47, 45] width 4 height 7
click at [45, 46] on input "checkbox" at bounding box center [45, 45] width 0 height 5
click at [178, 9] on span "Actions" at bounding box center [184, 9] width 18 height 6
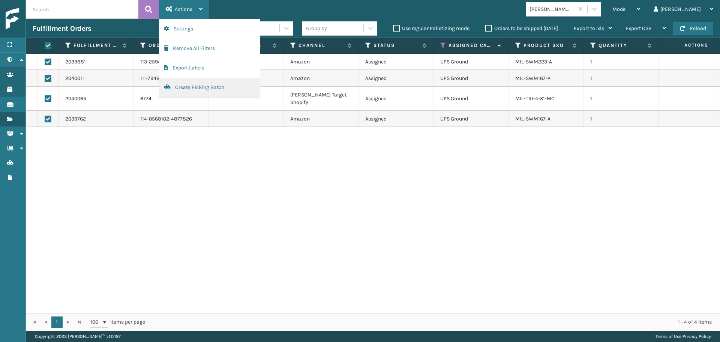
click at [199, 90] on button "Create Picking Batch" at bounding box center [209, 87] width 100 height 19
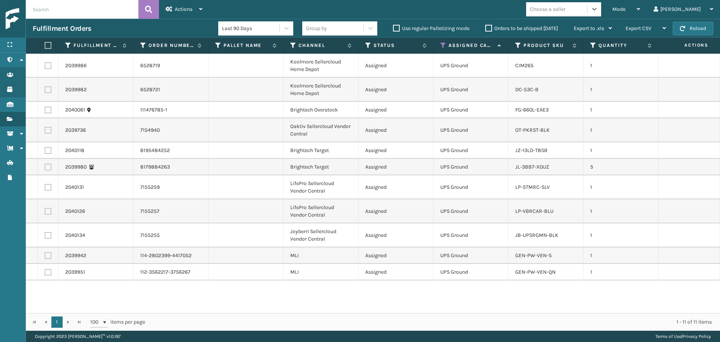
click at [565, 11] on div "Choose a seller" at bounding box center [548, 9] width 36 height 8
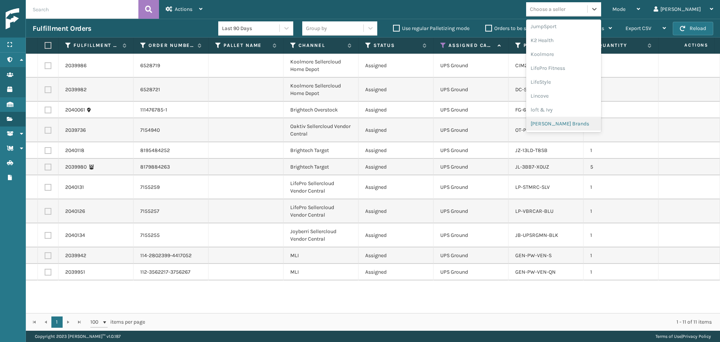
scroll to position [362, 0]
click at [581, 114] on div "SleepGeekz" at bounding box center [563, 110] width 75 height 14
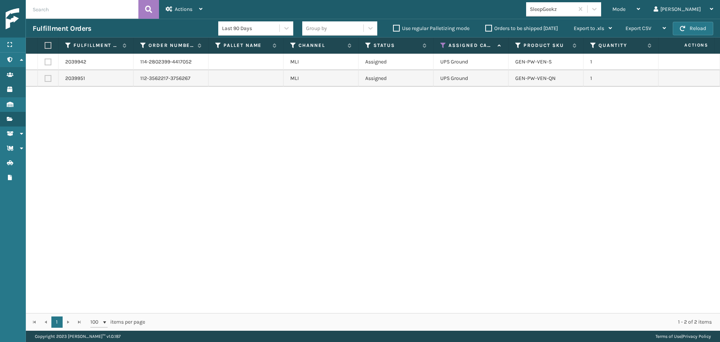
click at [48, 47] on label at bounding box center [47, 45] width 4 height 7
click at [45, 47] on input "checkbox" at bounding box center [45, 45] width 0 height 5
click at [179, 11] on span "Actions" at bounding box center [184, 9] width 18 height 6
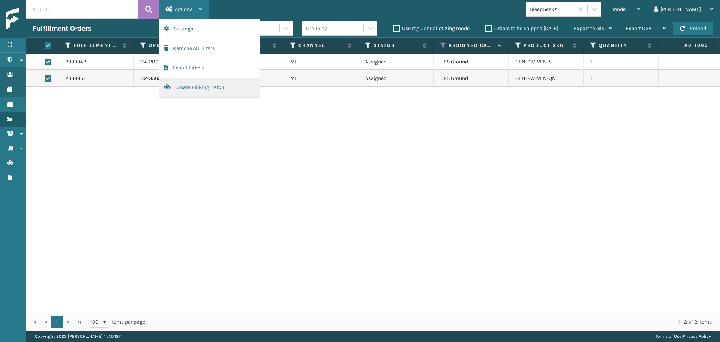
click at [193, 93] on button "Create Picking Batch" at bounding box center [209, 87] width 100 height 19
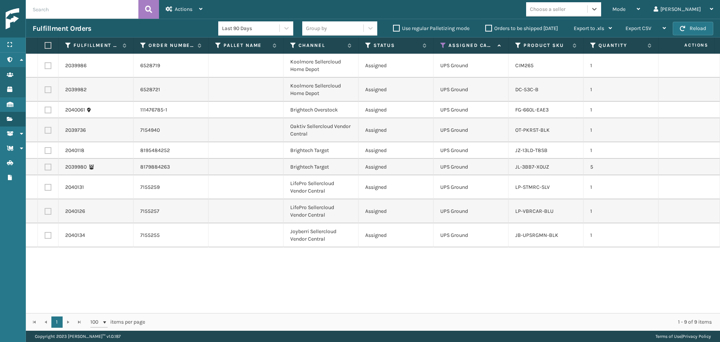
click at [567, 16] on div "Choose a seller" at bounding box center [563, 9] width 75 height 14
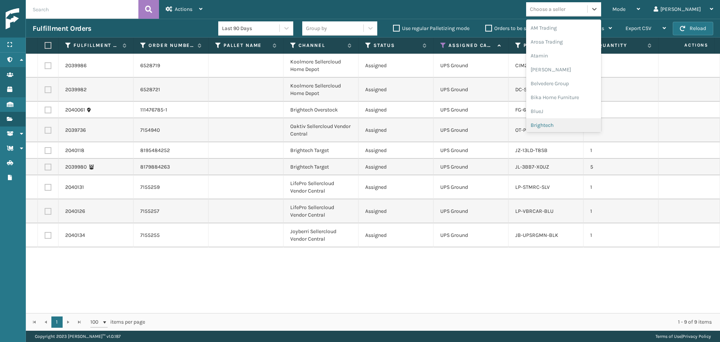
click at [586, 119] on div "Brightech" at bounding box center [563, 125] width 75 height 14
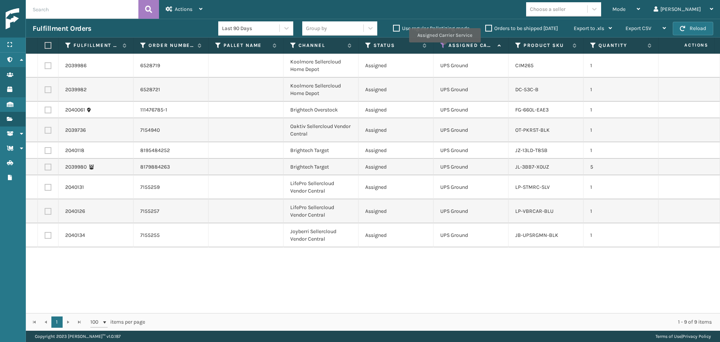
drag, startPoint x: 444, startPoint y: 48, endPoint x: 447, endPoint y: 51, distance: 4.5
click at [444, 48] on icon at bounding box center [443, 45] width 6 height 7
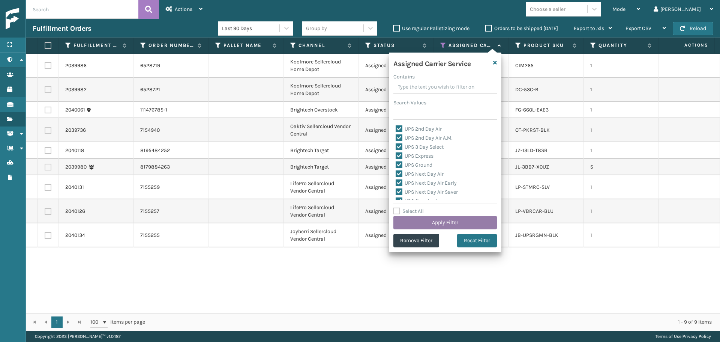
click at [462, 223] on button "Apply Filter" at bounding box center [444, 222] width 103 height 13
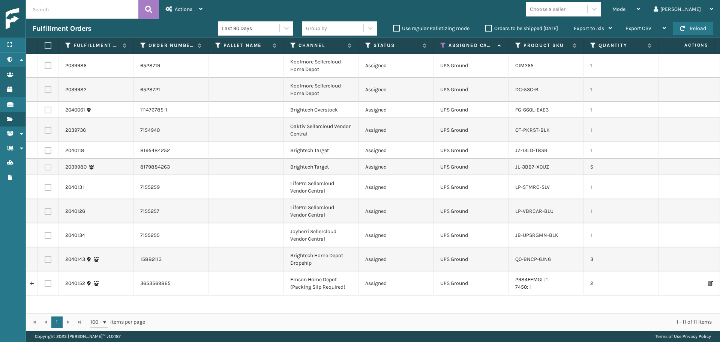
click at [565, 13] on div "Choose a seller" at bounding box center [548, 9] width 36 height 8
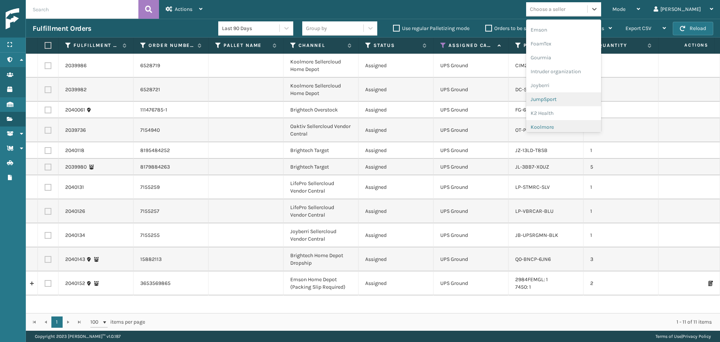
scroll to position [187, 0]
click at [572, 104] on div "Koolmore" at bounding box center [563, 104] width 75 height 14
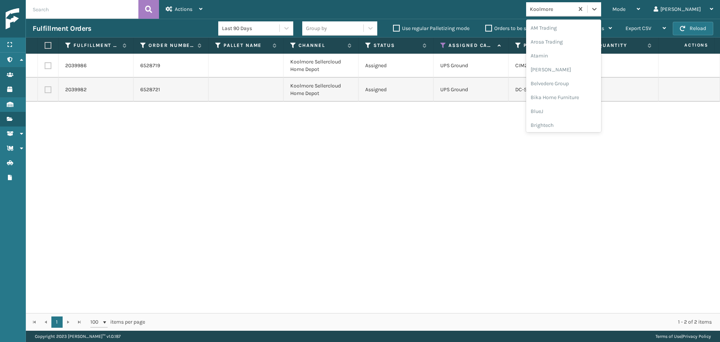
click at [574, 11] on div "Koolmore" at bounding box center [552, 9] width 45 height 8
click at [564, 78] on div "Joyberri" at bounding box center [563, 79] width 75 height 14
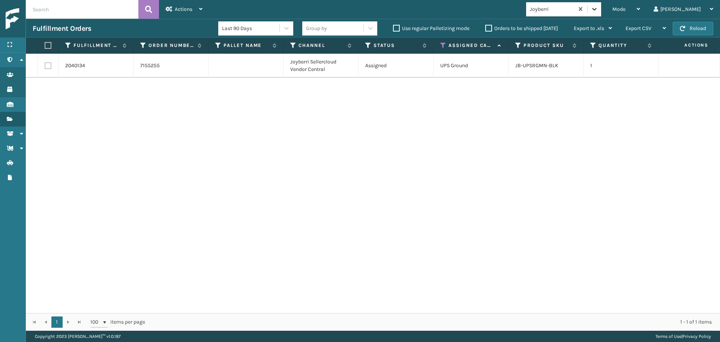
click at [601, 15] on div at bounding box center [593, 8] width 13 height 13
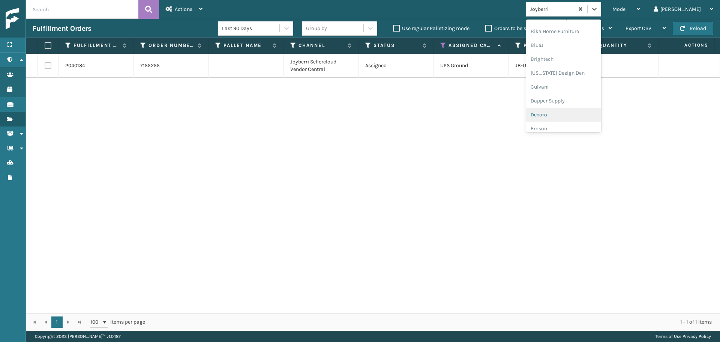
scroll to position [54, 0]
click at [574, 70] on div "Brightech" at bounding box center [563, 71] width 75 height 14
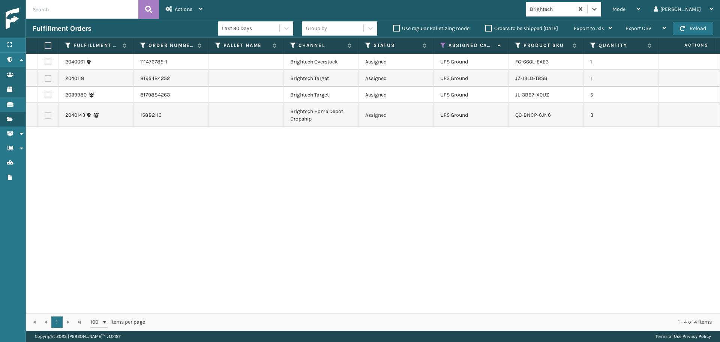
click at [47, 42] on label at bounding box center [47, 45] width 4 height 7
click at [45, 43] on input "checkbox" at bounding box center [45, 45] width 0 height 5
click at [171, 13] on div "Actions" at bounding box center [184, 9] width 37 height 19
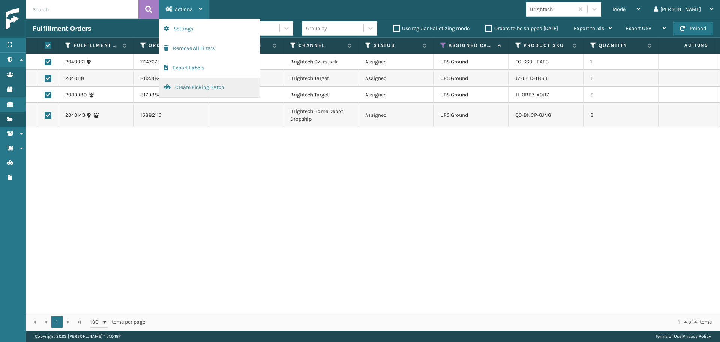
click at [198, 88] on button "Create Picking Batch" at bounding box center [209, 87] width 100 height 19
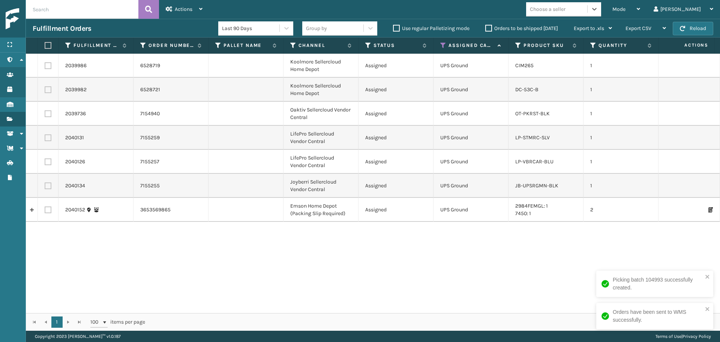
click at [565, 10] on div "Choose a seller" at bounding box center [548, 9] width 36 height 8
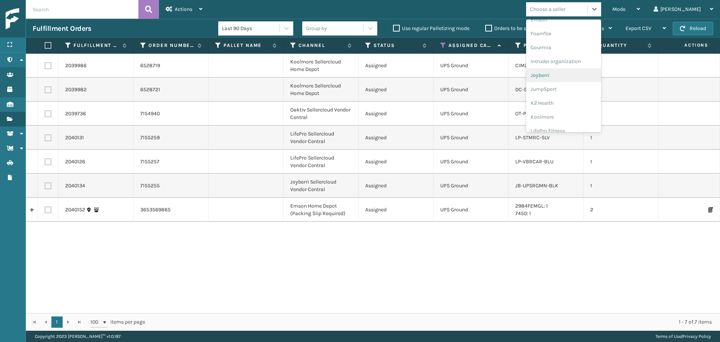
scroll to position [187, 0]
drag, startPoint x: 47, startPoint y: 186, endPoint x: 52, endPoint y: 169, distance: 17.5
click at [48, 186] on label at bounding box center [48, 185] width 7 height 7
click at [45, 186] on input "checkbox" at bounding box center [45, 184] width 0 height 5
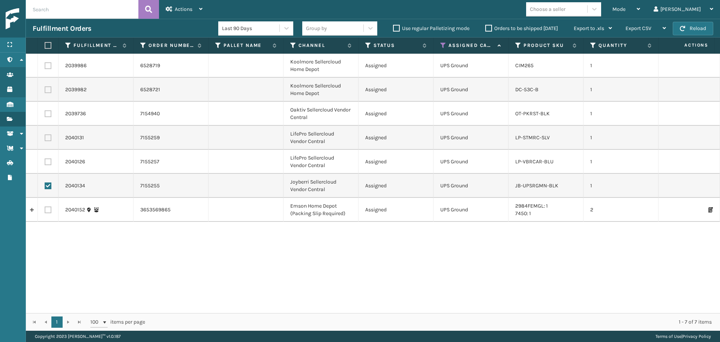
click at [51, 159] on td at bounding box center [48, 162] width 21 height 24
click at [48, 141] on label at bounding box center [48, 137] width 7 height 7
click at [45, 139] on input "checkbox" at bounding box center [45, 136] width 0 height 5
click at [47, 161] on label at bounding box center [48, 161] width 7 height 7
click at [45, 161] on input "checkbox" at bounding box center [45, 160] width 0 height 5
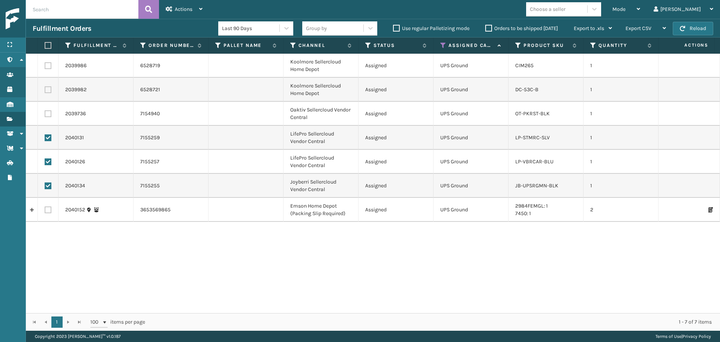
click at [51, 110] on td at bounding box center [48, 114] width 21 height 24
click at [47, 114] on label at bounding box center [48, 113] width 7 height 7
click at [45, 114] on input "checkbox" at bounding box center [45, 112] width 0 height 5
click at [183, 12] on span "Actions" at bounding box center [184, 9] width 18 height 6
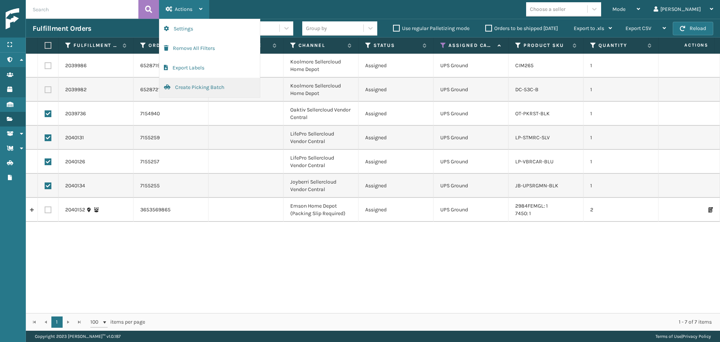
click at [182, 88] on button "Create Picking Batch" at bounding box center [209, 87] width 100 height 19
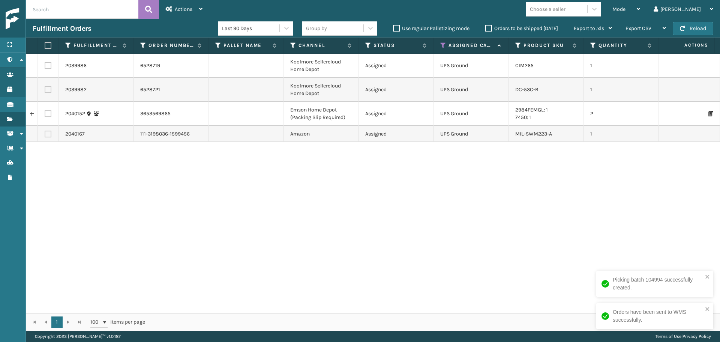
drag, startPoint x: 44, startPoint y: 112, endPoint x: 48, endPoint y: 112, distance: 4.2
click at [46, 112] on td at bounding box center [48, 114] width 21 height 24
click at [48, 114] on label at bounding box center [48, 113] width 7 height 7
click at [45, 114] on input "checkbox" at bounding box center [45, 112] width 0 height 5
click at [49, 134] on label at bounding box center [48, 133] width 7 height 7
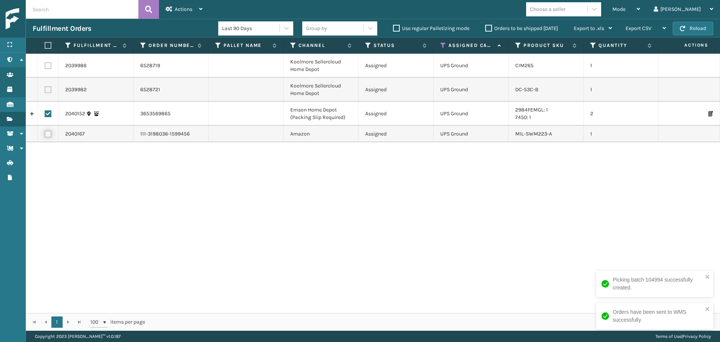
click at [45, 134] on input "checkbox" at bounding box center [45, 132] width 0 height 5
click at [178, 13] on div "Actions" at bounding box center [184, 9] width 37 height 19
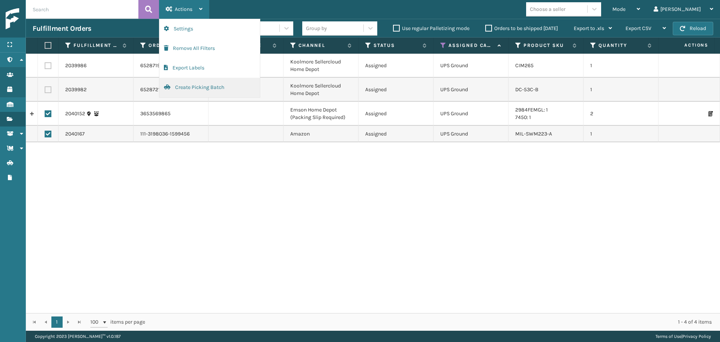
click at [202, 90] on button "Create Picking Batch" at bounding box center [209, 87] width 100 height 19
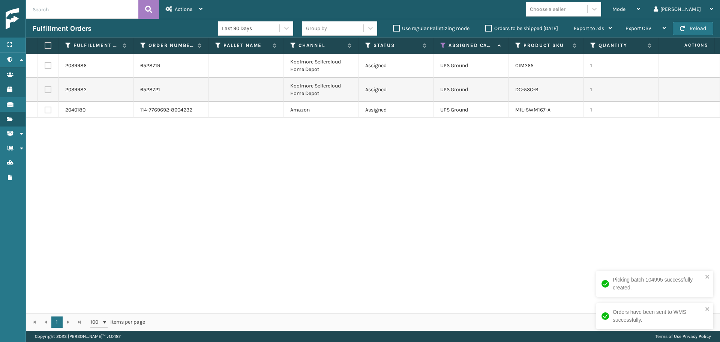
click at [445, 46] on icon at bounding box center [443, 45] width 6 height 7
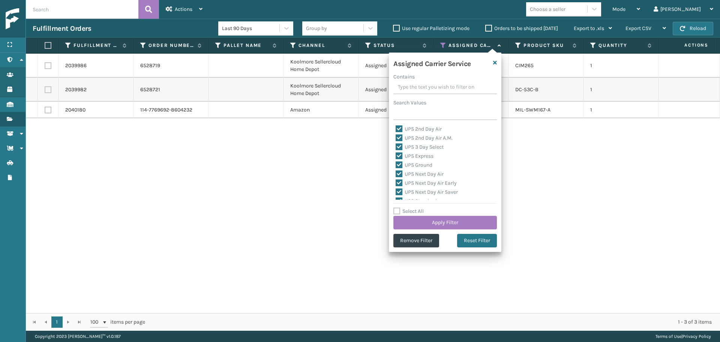
click at [414, 213] on label "Select All" at bounding box center [408, 211] width 30 height 6
click at [414, 207] on input "Select All" at bounding box center [449, 207] width 112 height 1
click at [414, 213] on label "Select All" at bounding box center [408, 211] width 30 height 6
click at [414, 207] on input "Select All" at bounding box center [449, 207] width 112 height 1
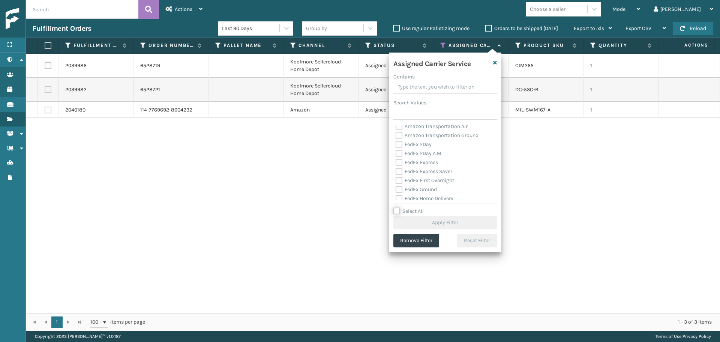
scroll to position [75, 0]
click at [427, 160] on label "FedEx 2Day" at bounding box center [414, 162] width 36 height 6
click at [396, 160] on input "FedEx 2Day" at bounding box center [396, 159] width 0 height 5
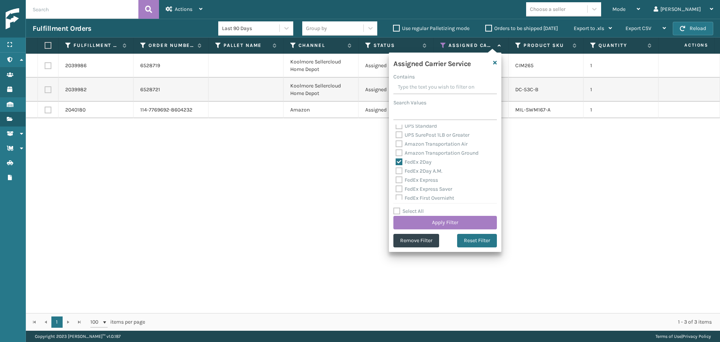
click at [426, 170] on label "FedEx 2Day A.M." at bounding box center [419, 171] width 47 height 6
click at [396, 170] on input "FedEx 2Day A.M." at bounding box center [396, 168] width 0 height 5
click at [426, 178] on label "FedEx Express" at bounding box center [417, 180] width 42 height 6
click at [396, 178] on input "FedEx Express" at bounding box center [396, 177] width 0 height 5
click at [427, 189] on label "FedEx Express Saver" at bounding box center [424, 189] width 57 height 6
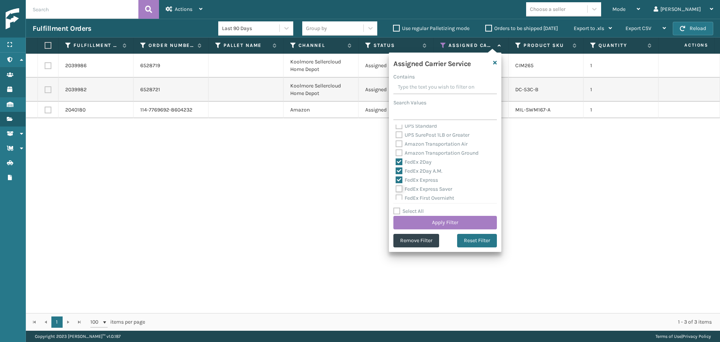
click at [396, 189] on input "FedEx Express Saver" at bounding box center [396, 186] width 0 height 5
click at [429, 195] on label "FedEx First Overnight" at bounding box center [425, 198] width 58 height 6
click at [396, 195] on input "FedEx First Overnight" at bounding box center [396, 195] width 0 height 5
click at [423, 167] on label "FedEx Ground" at bounding box center [416, 169] width 41 height 6
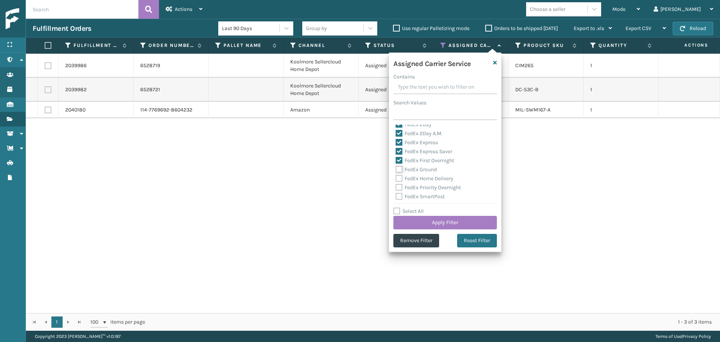
click at [396, 167] on input "FedEx Ground" at bounding box center [396, 167] width 0 height 5
click at [428, 182] on div "FedEx Home Delivery" at bounding box center [445, 178] width 99 height 9
click at [428, 192] on div "FedEx SmartPost" at bounding box center [445, 196] width 99 height 9
drag, startPoint x: 427, startPoint y: 195, endPoint x: 427, endPoint y: 190, distance: 4.9
click at [427, 195] on label "FedEx SmartPost" at bounding box center [420, 196] width 49 height 6
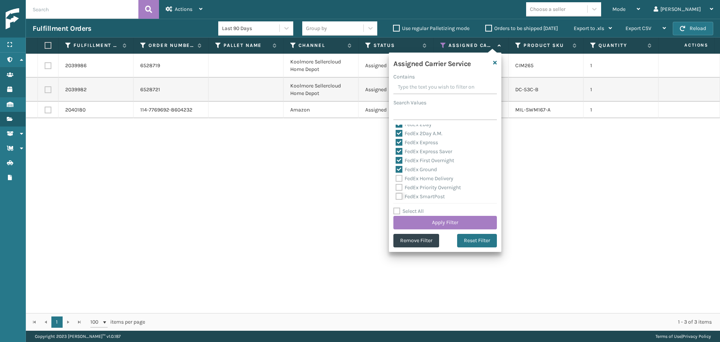
click at [396, 195] on input "FedEx SmartPost" at bounding box center [396, 194] width 0 height 5
click at [426, 187] on label "FedEx Priority Overnight" at bounding box center [428, 187] width 65 height 6
click at [396, 187] on input "FedEx Priority Overnight" at bounding box center [396, 185] width 0 height 5
click at [423, 177] on label "FedEx Home Delivery" at bounding box center [425, 178] width 58 height 6
click at [396, 177] on input "FedEx Home Delivery" at bounding box center [396, 176] width 0 height 5
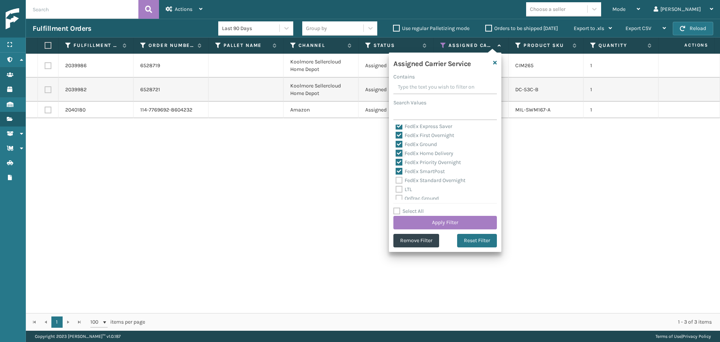
scroll to position [150, 0]
click at [418, 169] on label "FedEx Standard Overnight" at bounding box center [431, 168] width 70 height 6
click at [396, 168] on input "FedEx Standard Overnight" at bounding box center [396, 165] width 0 height 5
click at [436, 221] on button "Apply Filter" at bounding box center [444, 222] width 103 height 13
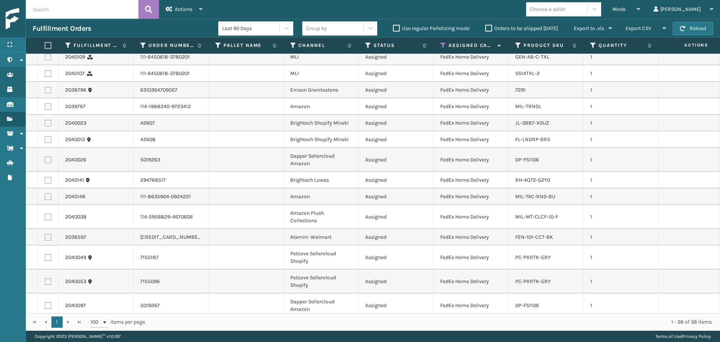
scroll to position [0, 0]
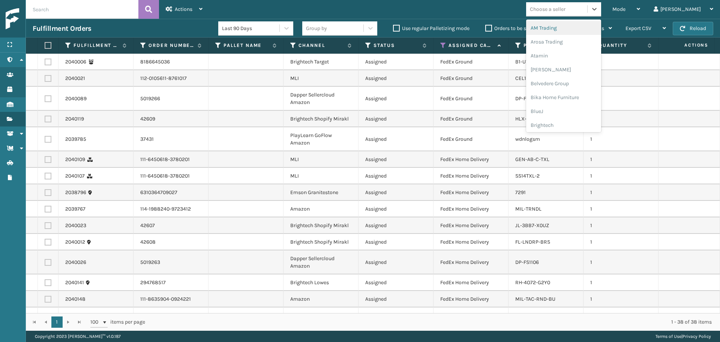
click at [565, 12] on div "Choose a seller" at bounding box center [548, 9] width 36 height 8
click at [571, 92] on div "Brightech" at bounding box center [563, 88] width 75 height 14
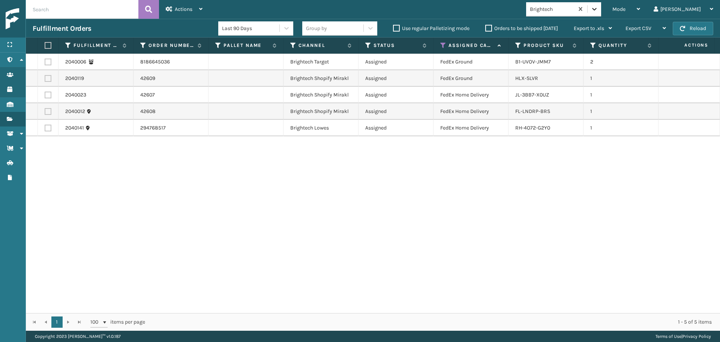
click at [598, 11] on icon at bounding box center [593, 8] width 7 height 7
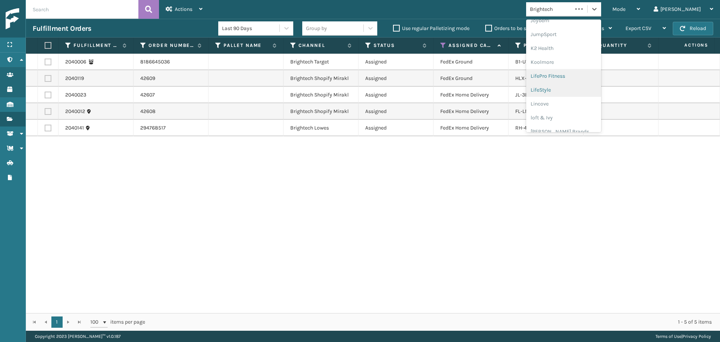
scroll to position [237, 0]
click at [582, 121] on div "[PERSON_NAME] Brands" at bounding box center [563, 124] width 75 height 14
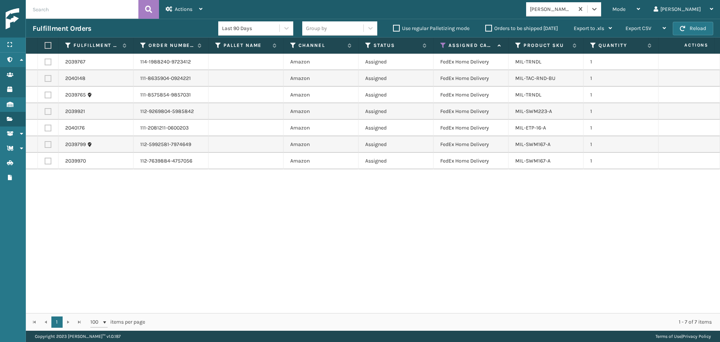
click at [49, 46] on label at bounding box center [47, 45] width 4 height 7
click at [45, 46] on input "checkbox" at bounding box center [45, 45] width 0 height 5
click at [164, 7] on div "Actions Settings Remove All Filters Export Labels Create Picking Batch" at bounding box center [184, 9] width 50 height 19
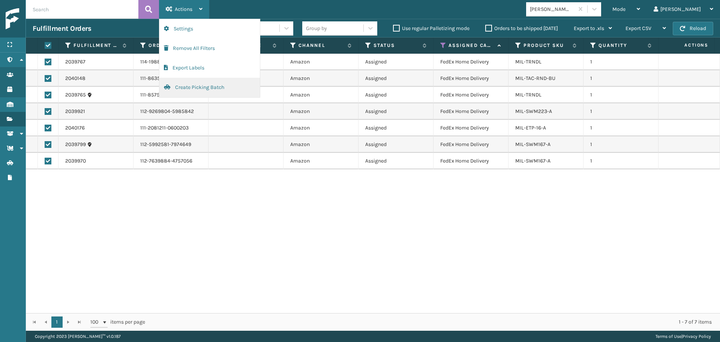
click at [186, 91] on button "Create Picking Batch" at bounding box center [209, 87] width 100 height 19
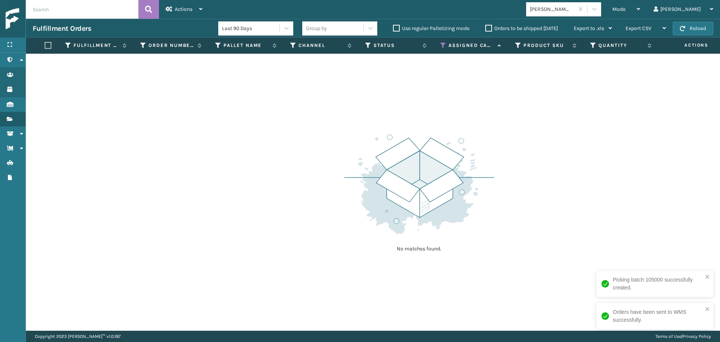
click at [574, 10] on div "[PERSON_NAME] Brands" at bounding box center [552, 9] width 45 height 8
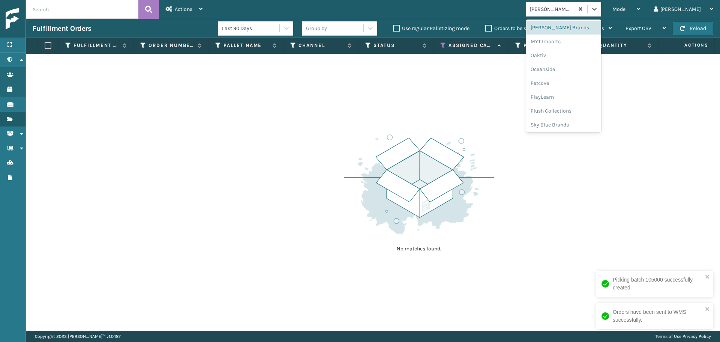
scroll to position [362, 0]
click at [570, 111] on div "SleepGeekz" at bounding box center [563, 110] width 75 height 14
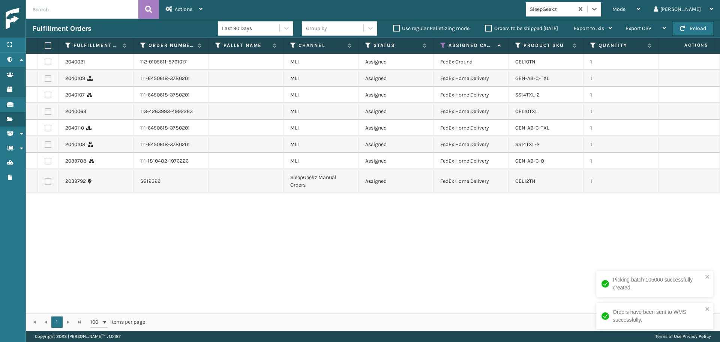
click at [47, 45] on label at bounding box center [47, 45] width 4 height 7
click at [45, 45] on input "checkbox" at bounding box center [45, 45] width 0 height 5
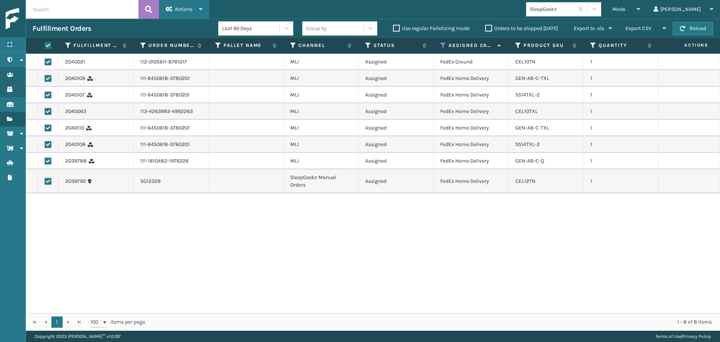
click at [183, 7] on span "Actions" at bounding box center [184, 9] width 18 height 6
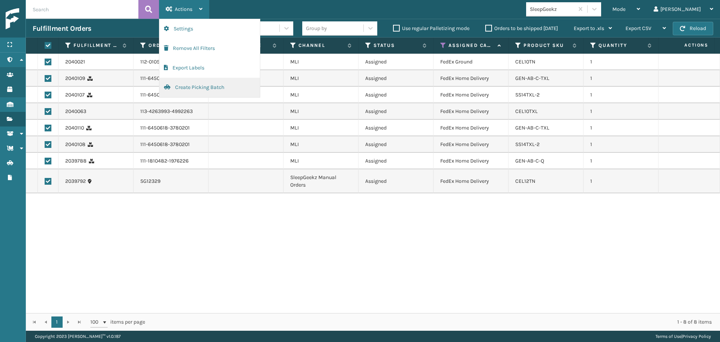
click at [184, 94] on button "Create Picking Batch" at bounding box center [209, 87] width 100 height 19
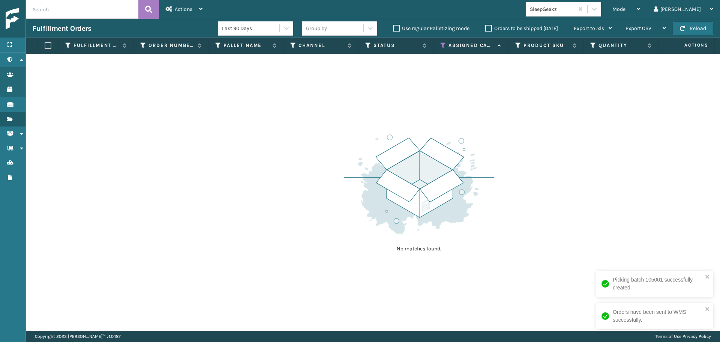
click at [574, 7] on div "SleepGeekz" at bounding box center [552, 9] width 45 height 8
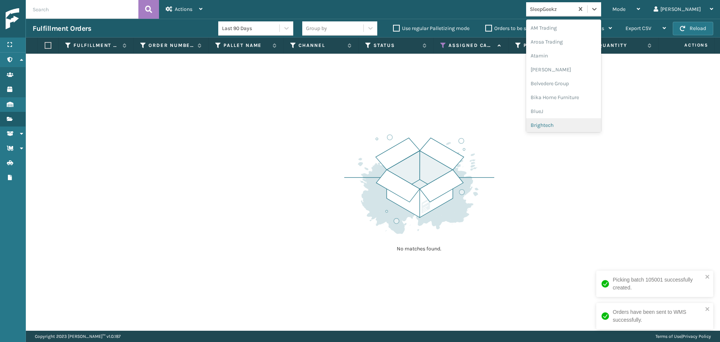
click at [575, 126] on div "Brightech" at bounding box center [563, 125] width 75 height 14
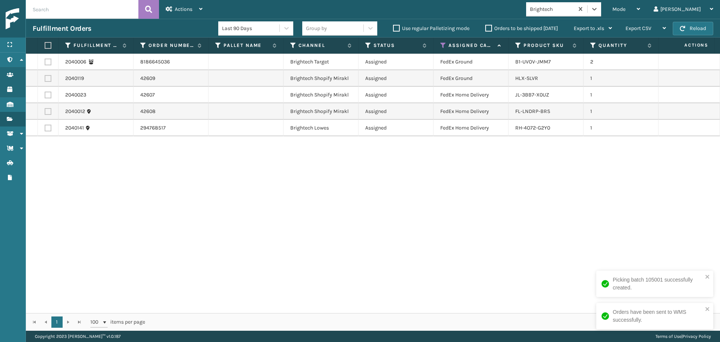
click at [48, 46] on label at bounding box center [47, 45] width 4 height 7
click at [45, 46] on input "checkbox" at bounding box center [45, 45] width 0 height 5
click at [177, 11] on span "Actions" at bounding box center [184, 9] width 18 height 6
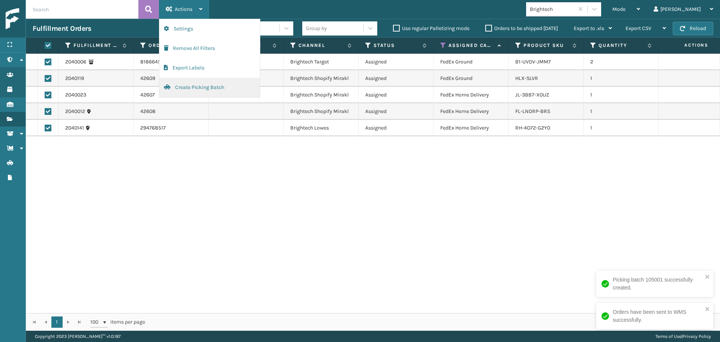
click at [183, 88] on button "Create Picking Batch" at bounding box center [209, 87] width 100 height 19
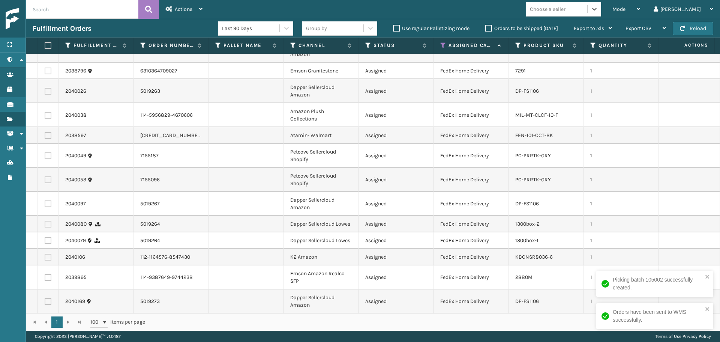
scroll to position [0, 0]
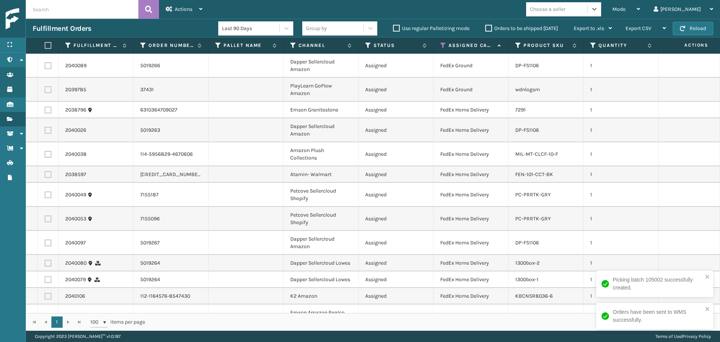
click at [565, 8] on div "Choose a seller" at bounding box center [548, 9] width 36 height 8
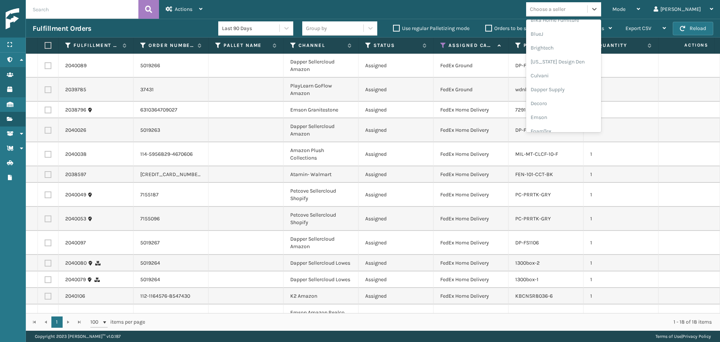
scroll to position [112, 0]
click at [571, 85] on div "Emson" at bounding box center [563, 82] width 75 height 14
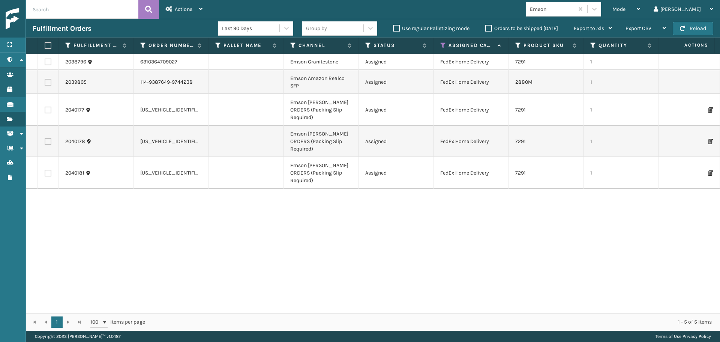
click at [46, 49] on th at bounding box center [48, 45] width 21 height 16
click at [47, 43] on label at bounding box center [47, 45] width 4 height 7
click at [45, 43] on input "checkbox" at bounding box center [45, 45] width 0 height 5
click at [183, 3] on div "Actions" at bounding box center [184, 9] width 37 height 19
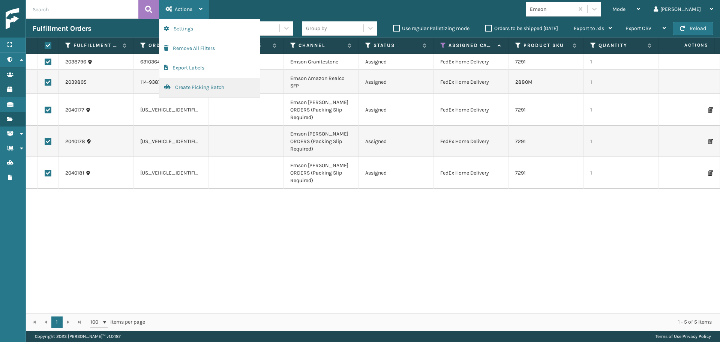
click at [193, 89] on button "Create Picking Batch" at bounding box center [209, 87] width 100 height 19
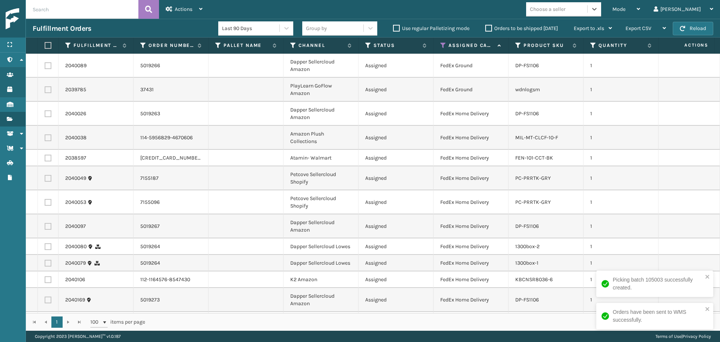
click at [565, 10] on div "Choose a seller" at bounding box center [548, 9] width 36 height 8
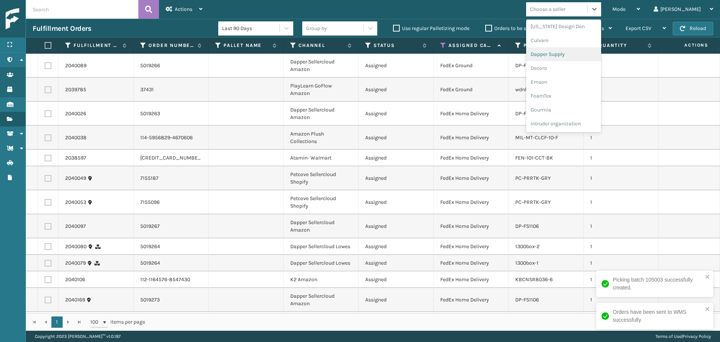
click at [565, 56] on div "Dapper Supply" at bounding box center [563, 54] width 75 height 14
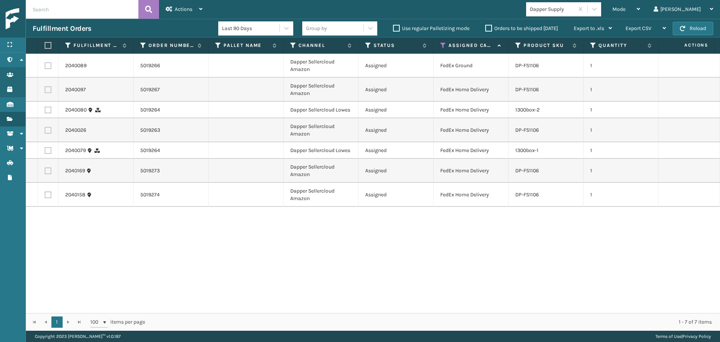
click at [49, 47] on label at bounding box center [47, 45] width 4 height 7
click at [45, 47] on input "checkbox" at bounding box center [45, 45] width 0 height 5
click at [173, 10] on div "Actions" at bounding box center [184, 9] width 37 height 19
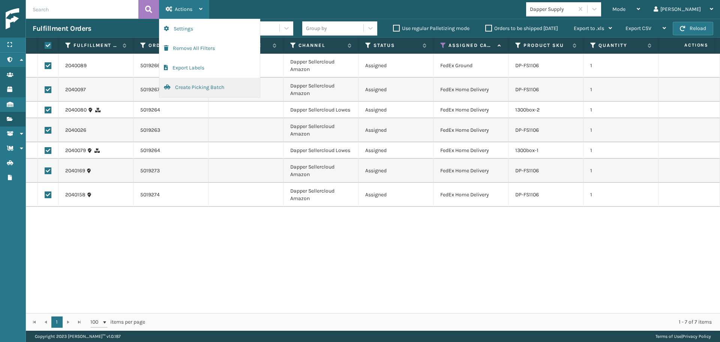
click at [201, 92] on button "Create Picking Batch" at bounding box center [209, 87] width 100 height 19
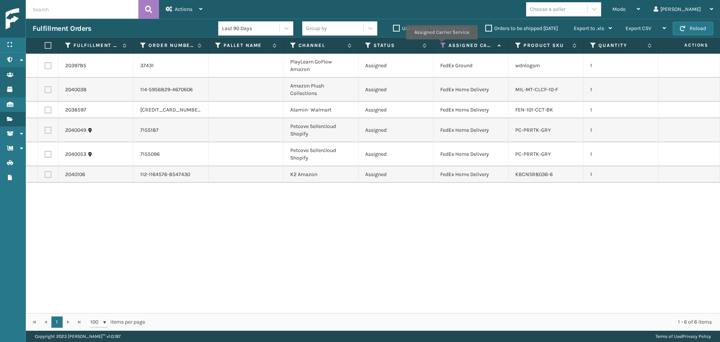
click at [442, 45] on icon at bounding box center [443, 45] width 6 height 7
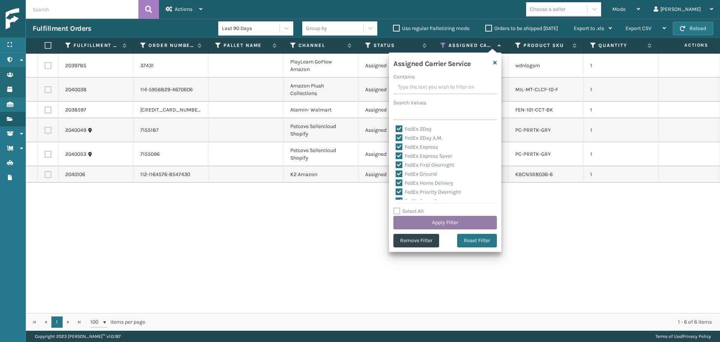
click at [480, 223] on button "Apply Filter" at bounding box center [444, 222] width 103 height 13
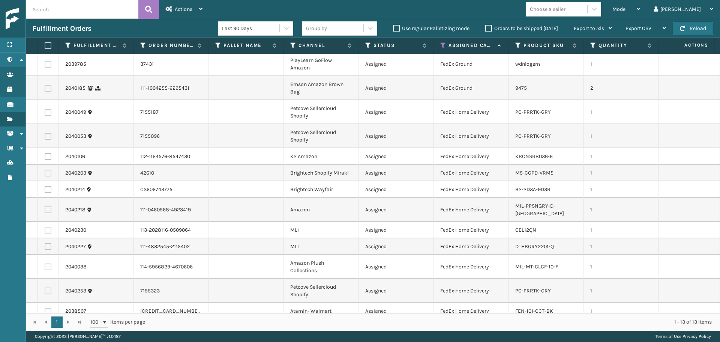
scroll to position [0, 0]
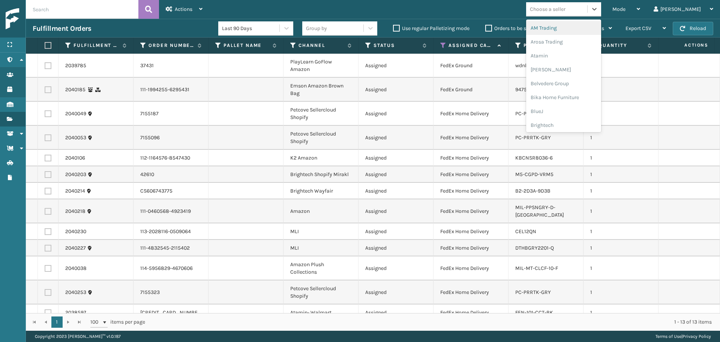
click at [565, 9] on div "Choose a seller" at bounding box center [548, 9] width 36 height 8
click at [574, 124] on div "Brightech" at bounding box center [563, 125] width 75 height 14
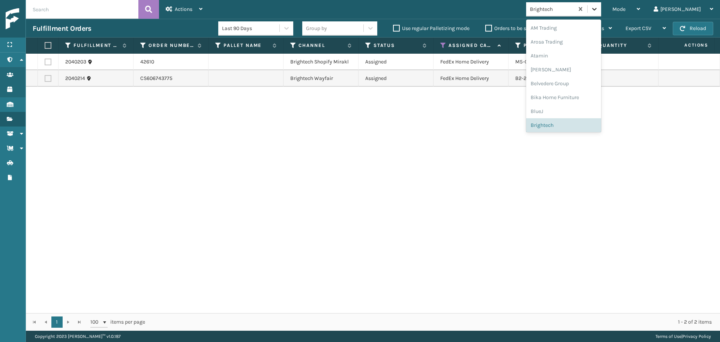
click at [596, 9] on icon at bounding box center [594, 9] width 4 height 3
click at [574, 50] on div "Atamin" at bounding box center [563, 51] width 75 height 14
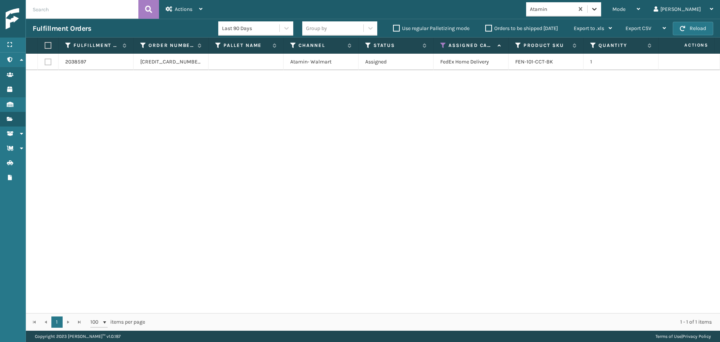
click at [601, 7] on div at bounding box center [593, 8] width 13 height 13
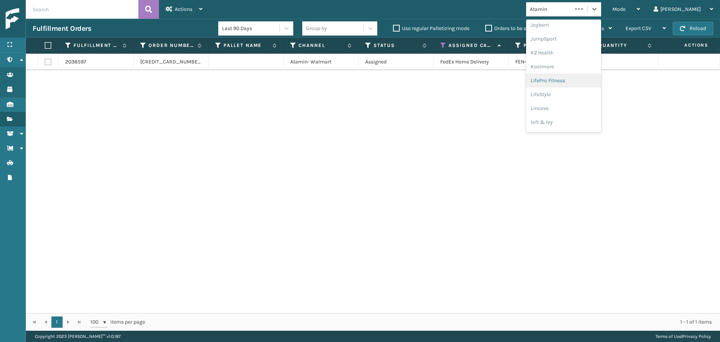
scroll to position [237, 0]
click at [585, 125] on div "[PERSON_NAME] Brands" at bounding box center [563, 124] width 75 height 14
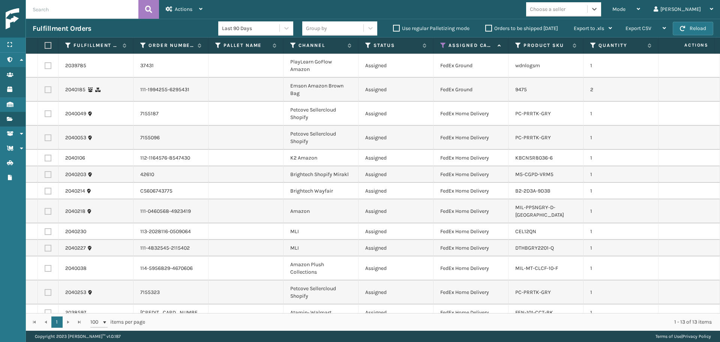
click at [48, 47] on label at bounding box center [47, 45] width 4 height 7
click at [45, 47] on input "checkbox" at bounding box center [45, 45] width 0 height 5
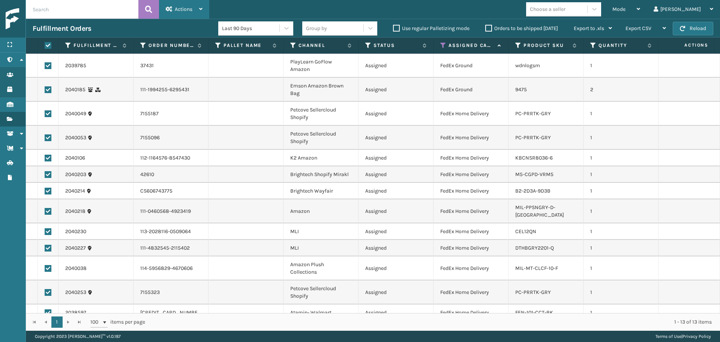
click at [189, 6] on span "Actions" at bounding box center [184, 9] width 18 height 6
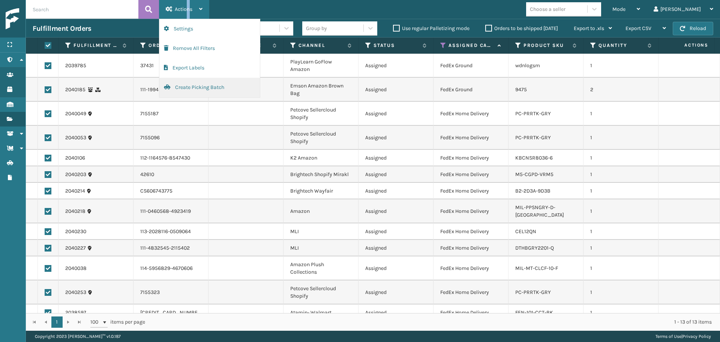
click at [196, 92] on button "Create Picking Batch" at bounding box center [209, 87] width 100 height 19
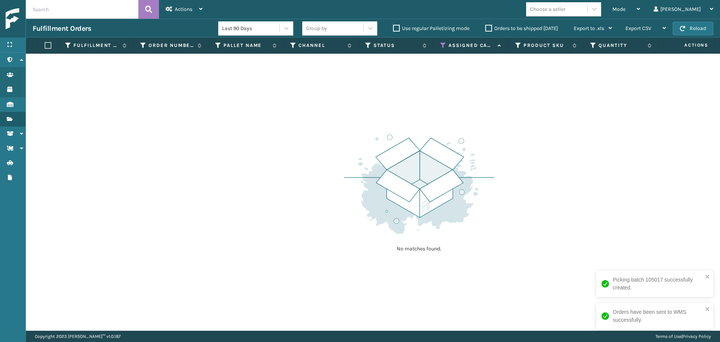
drag, startPoint x: 441, startPoint y: 44, endPoint x: 435, endPoint y: 46, distance: 6.4
click at [441, 44] on icon at bounding box center [443, 45] width 6 height 7
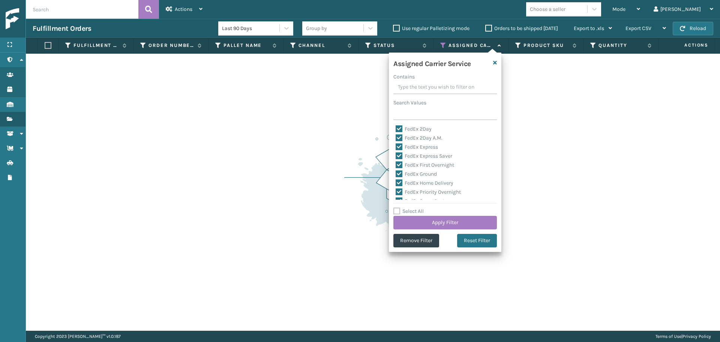
click at [414, 212] on label "Select All" at bounding box center [408, 211] width 30 height 6
click at [414, 207] on input "Select All" at bounding box center [449, 207] width 112 height 1
click at [414, 212] on label "Select All" at bounding box center [408, 211] width 30 height 6
click at [414, 207] on input "Select All" at bounding box center [449, 207] width 112 height 1
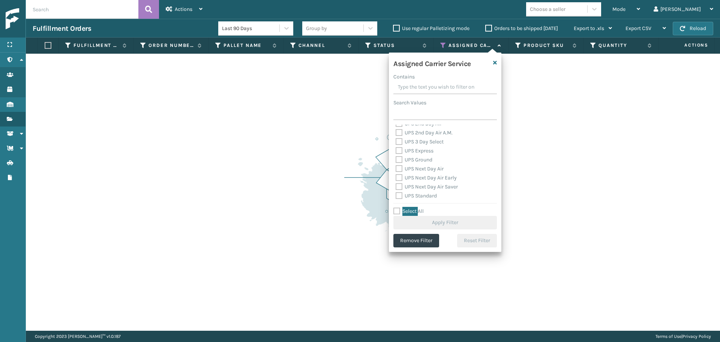
scroll to position [150, 0]
click at [417, 134] on label "UPS 2nd Day Air A.M." at bounding box center [424, 132] width 57 height 6
click at [396, 132] on input "UPS 2nd Day Air A.M." at bounding box center [396, 129] width 0 height 5
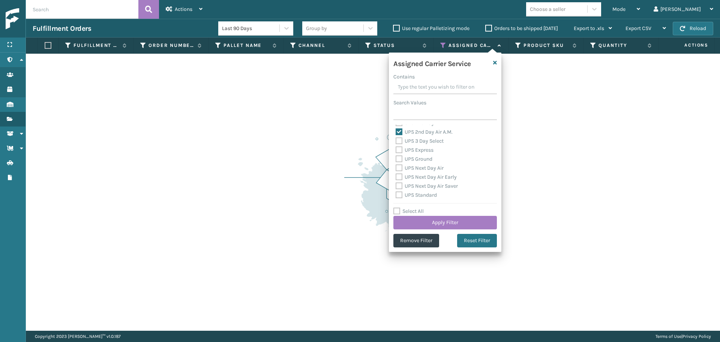
click at [423, 148] on label "UPS Express" at bounding box center [415, 150] width 38 height 6
click at [396, 148] on input "UPS Express" at bounding box center [396, 147] width 0 height 5
click at [418, 143] on label "UPS 3 Day Select" at bounding box center [420, 141] width 48 height 6
click at [396, 141] on input "UPS 3 Day Select" at bounding box center [396, 138] width 0 height 5
click at [421, 160] on label "UPS Ground" at bounding box center [414, 159] width 37 height 6
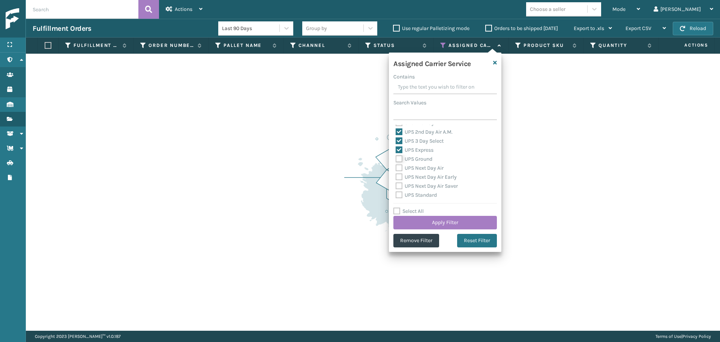
click at [396, 159] on input "UPS Ground" at bounding box center [396, 156] width 0 height 5
click at [422, 169] on label "UPS Next Day Air" at bounding box center [420, 168] width 48 height 6
click at [396, 168] on input "UPS Next Day Air" at bounding box center [396, 165] width 0 height 5
click at [423, 177] on label "UPS Next Day Air Early" at bounding box center [426, 177] width 61 height 6
click at [396, 177] on input "UPS Next Day Air Early" at bounding box center [396, 174] width 0 height 5
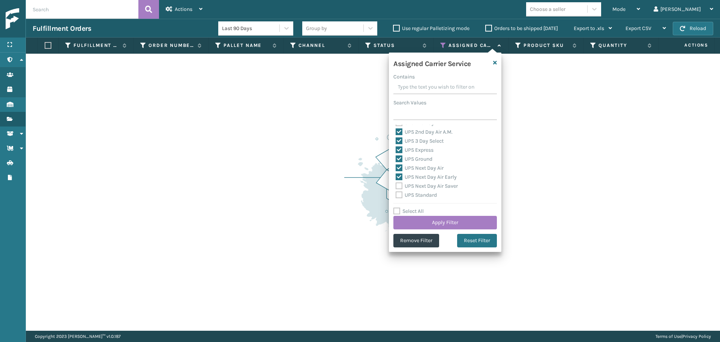
click at [423, 186] on label "UPS Next Day Air Saver" at bounding box center [427, 186] width 62 height 6
click at [396, 186] on input "UPS Next Day Air Saver" at bounding box center [396, 183] width 0 height 5
click at [423, 194] on label "UPS Standard" at bounding box center [416, 195] width 41 height 6
click at [396, 194] on input "UPS Standard" at bounding box center [396, 192] width 0 height 5
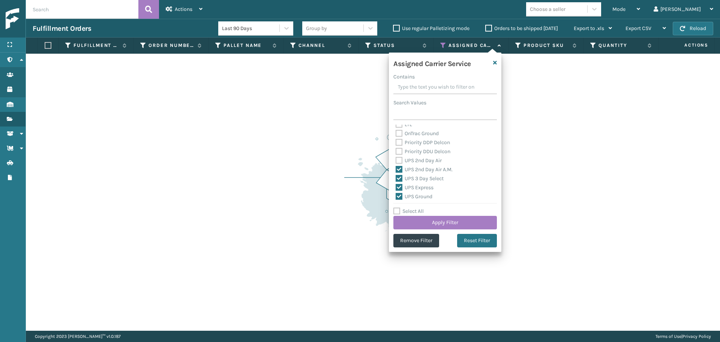
click at [411, 162] on label "UPS 2nd Day Air" at bounding box center [419, 160] width 46 height 6
click at [396, 161] on input "UPS 2nd Day Air" at bounding box center [396, 158] width 0 height 5
click at [419, 167] on label "UPS SurePost 1LB or Greater" at bounding box center [433, 166] width 74 height 6
click at [396, 167] on input "UPS SurePost 1LB or Greater" at bounding box center [396, 164] width 0 height 5
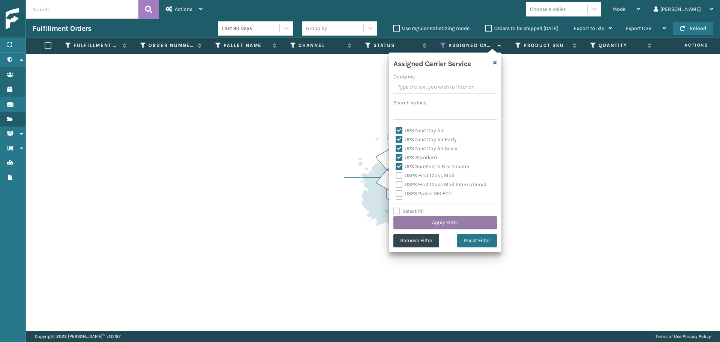
click at [439, 223] on button "Apply Filter" at bounding box center [444, 222] width 103 height 13
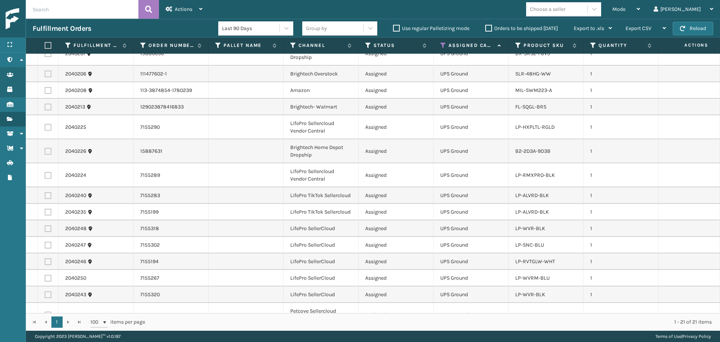
scroll to position [0, 0]
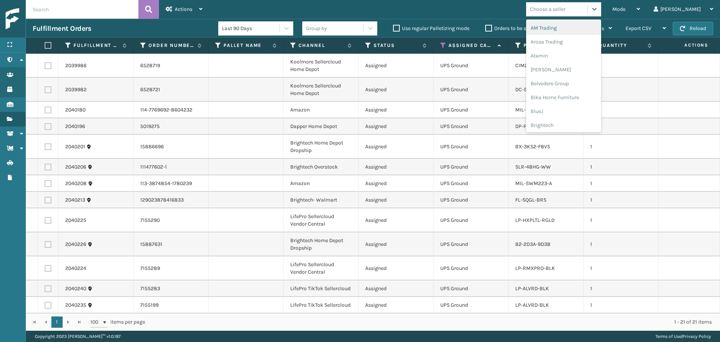
click at [565, 12] on div "Choose a seller" at bounding box center [548, 9] width 36 height 8
click at [571, 69] on div "LifePro Fitness" at bounding box center [563, 68] width 75 height 14
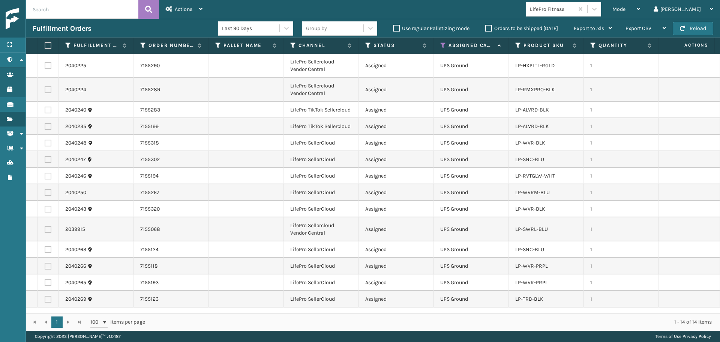
click at [47, 44] on label at bounding box center [47, 45] width 4 height 7
click at [45, 44] on input "checkbox" at bounding box center [45, 45] width 0 height 5
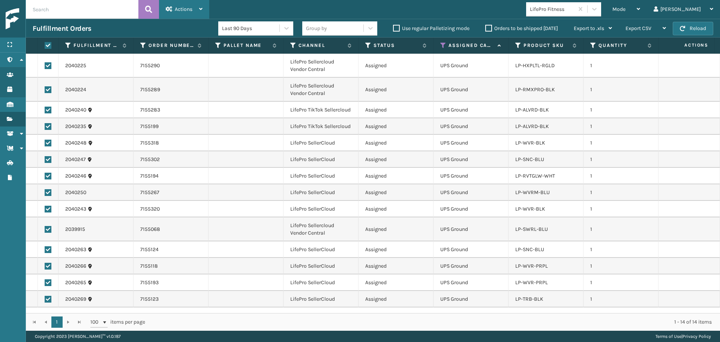
drag, startPoint x: 186, startPoint y: 7, endPoint x: 184, endPoint y: 13, distance: 6.4
click at [185, 10] on span "Actions" at bounding box center [184, 9] width 18 height 6
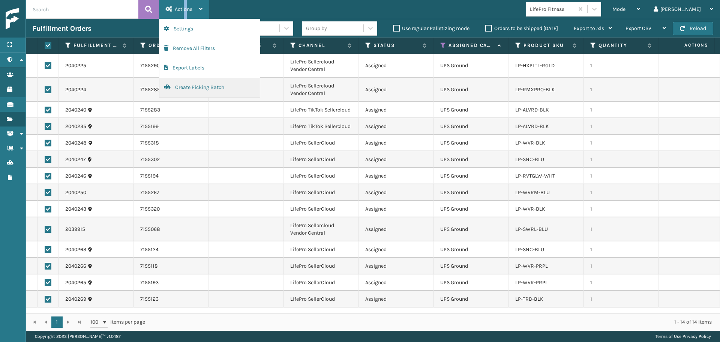
click at [186, 88] on button "Create Picking Batch" at bounding box center [209, 87] width 100 height 19
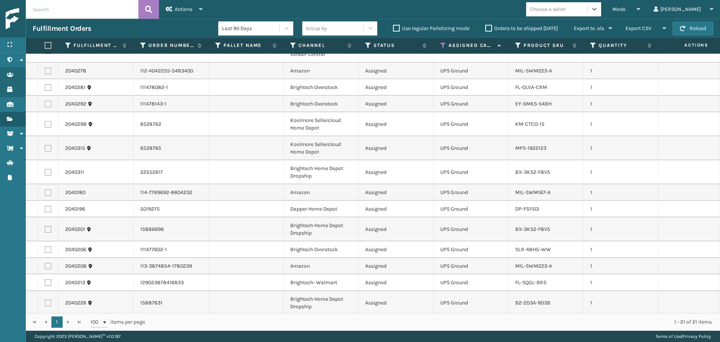
scroll to position [0, 0]
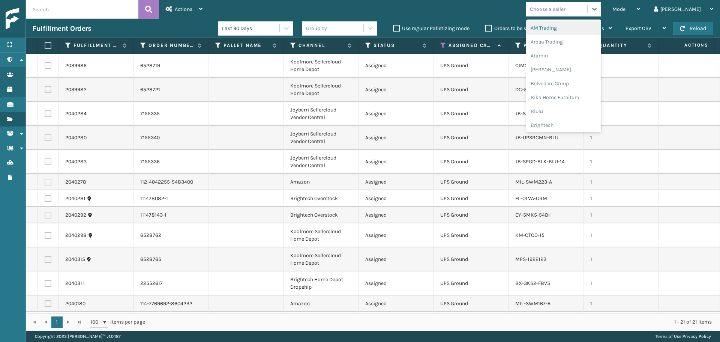
click at [565, 9] on div "Choose a seller" at bounding box center [548, 9] width 36 height 8
click at [570, 124] on div "Brightech" at bounding box center [563, 125] width 75 height 14
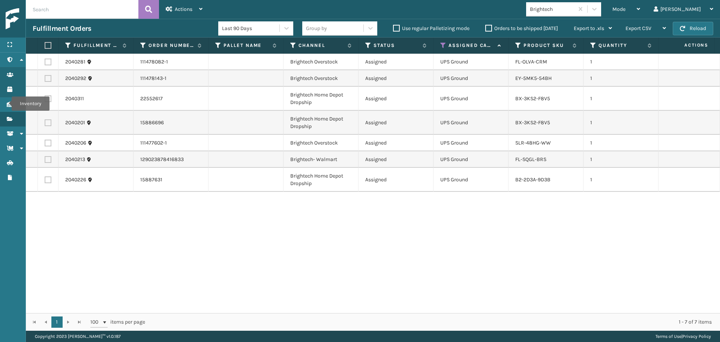
click at [49, 40] on th at bounding box center [48, 45] width 21 height 16
click at [49, 43] on label at bounding box center [47, 45] width 4 height 7
click at [45, 43] on input "checkbox" at bounding box center [45, 45] width 0 height 5
click at [183, 9] on span "Actions" at bounding box center [184, 9] width 18 height 6
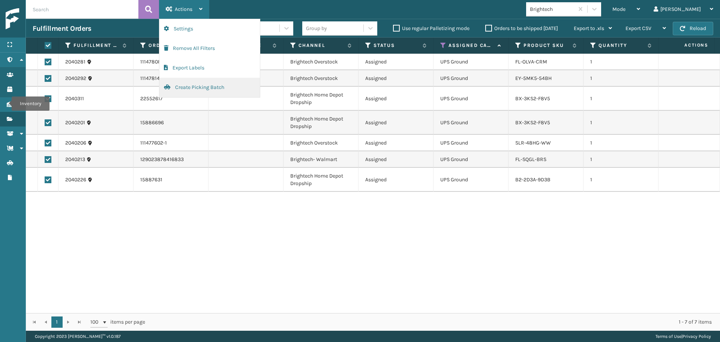
click at [180, 89] on button "Create Picking Batch" at bounding box center [209, 87] width 100 height 19
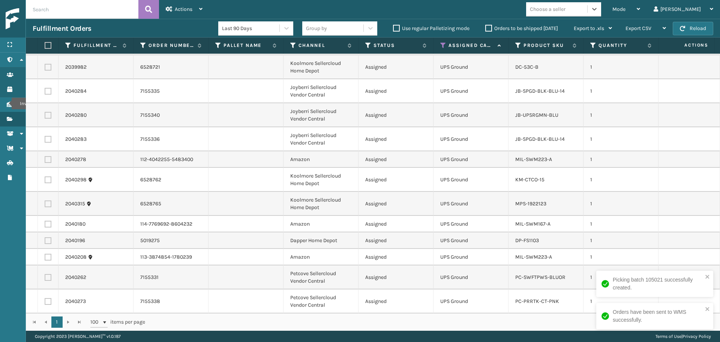
scroll to position [45, 0]
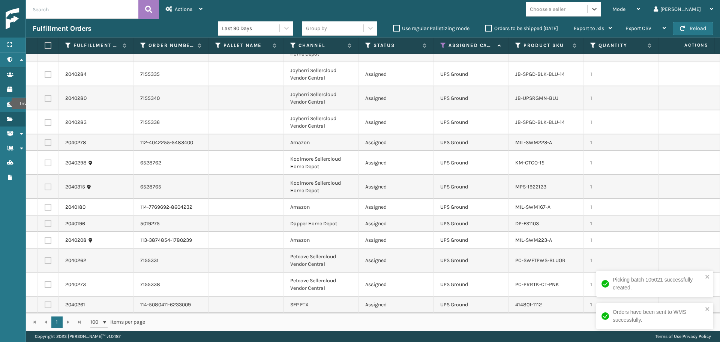
click at [565, 12] on div "Choose a seller" at bounding box center [548, 9] width 36 height 8
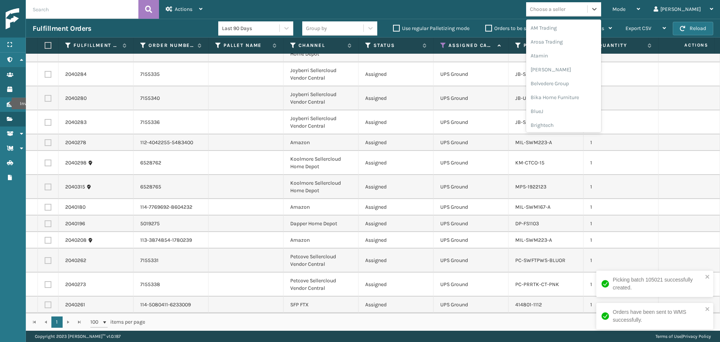
scroll to position [237, 0]
click at [580, 126] on div "[PERSON_NAME] Brands" at bounding box center [563, 124] width 75 height 14
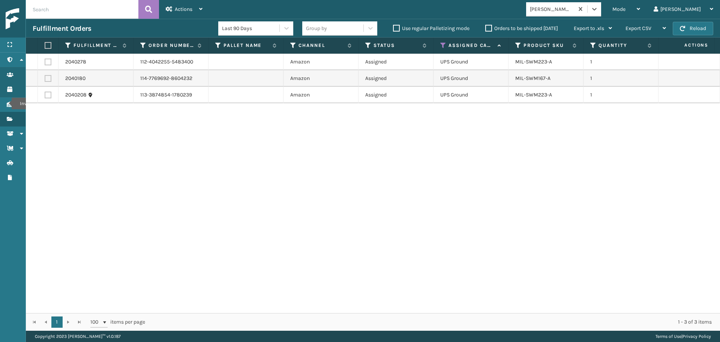
click at [48, 42] on label at bounding box center [47, 45] width 4 height 7
click at [45, 43] on input "checkbox" at bounding box center [45, 45] width 0 height 5
click at [177, 10] on span "Actions" at bounding box center [184, 9] width 18 height 6
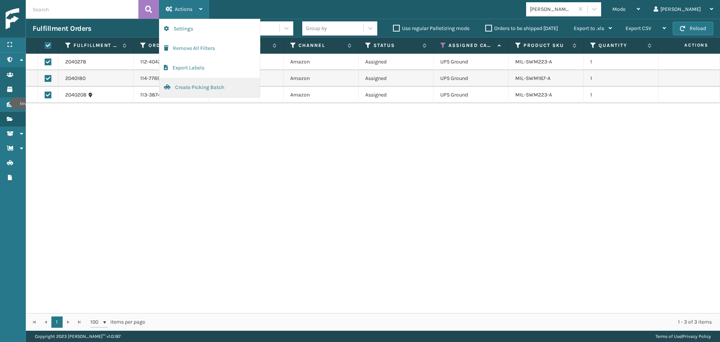
click at [201, 90] on button "Create Picking Batch" at bounding box center [209, 87] width 100 height 19
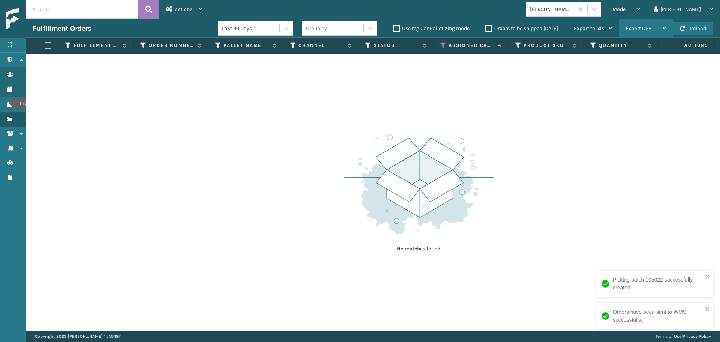
drag, startPoint x: 615, startPoint y: 12, endPoint x: 620, endPoint y: 19, distance: 8.6
click at [601, 12] on div at bounding box center [593, 8] width 13 height 13
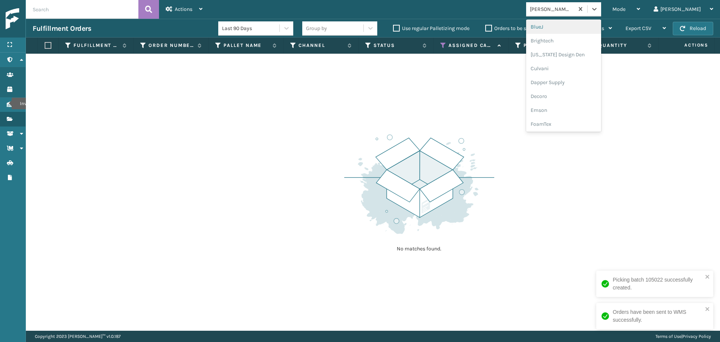
scroll to position [150, 0]
click at [573, 103] on div "Joyberri" at bounding box center [563, 100] width 75 height 14
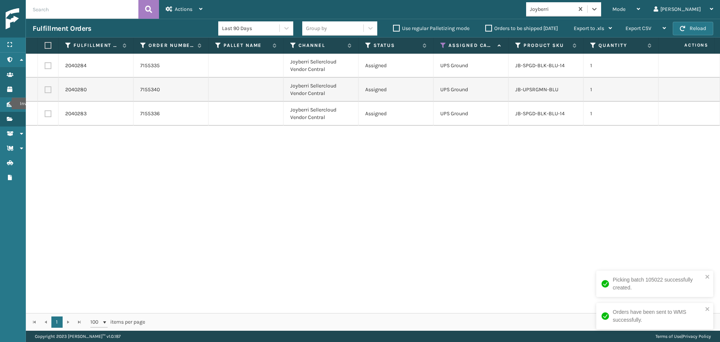
click at [47, 44] on label at bounding box center [47, 45] width 4 height 7
click at [45, 44] on input "checkbox" at bounding box center [45, 45] width 0 height 5
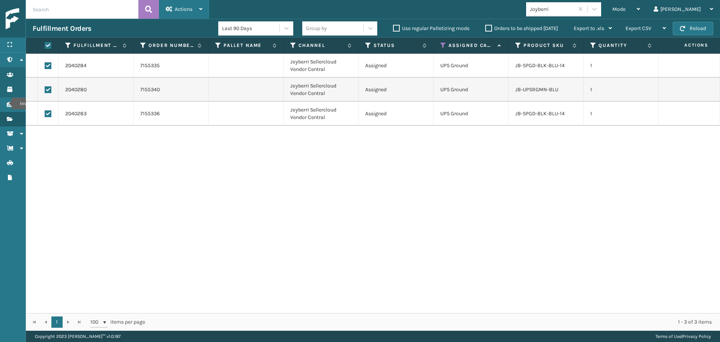
click at [181, 11] on span "Actions" at bounding box center [184, 9] width 18 height 6
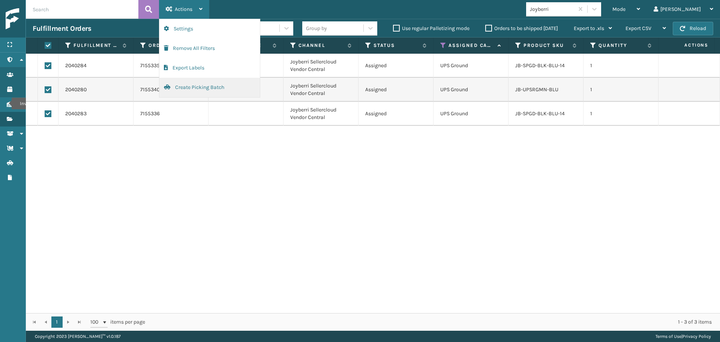
click at [213, 88] on button "Create Picking Batch" at bounding box center [209, 87] width 100 height 19
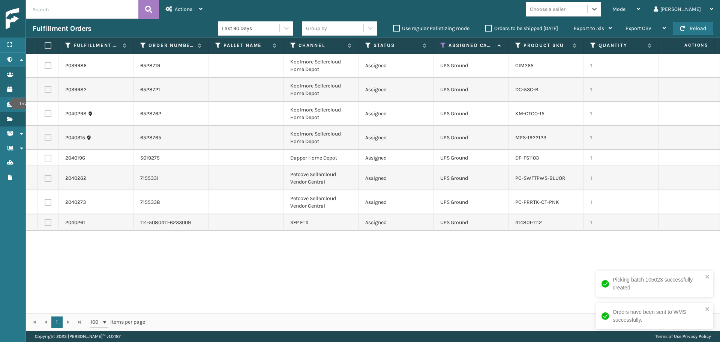
click at [565, 9] on div "Choose a seller" at bounding box center [548, 9] width 36 height 8
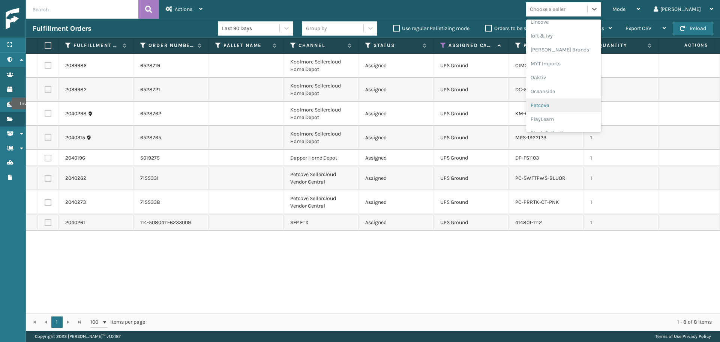
scroll to position [312, 0]
click at [567, 103] on div "Petcove" at bounding box center [563, 104] width 75 height 14
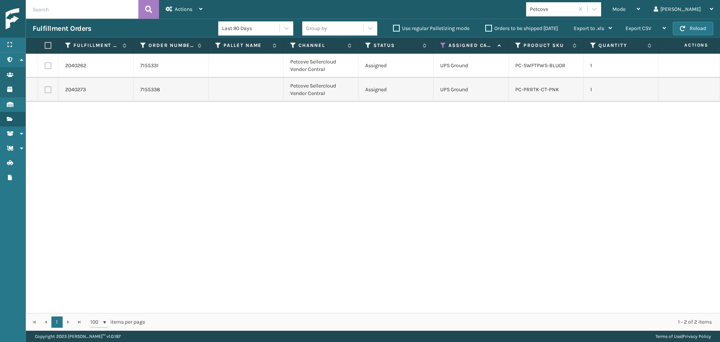
click at [48, 43] on label at bounding box center [47, 45] width 4 height 7
click at [45, 43] on input "checkbox" at bounding box center [45, 45] width 0 height 5
click at [187, 10] on span "Actions" at bounding box center [184, 9] width 18 height 6
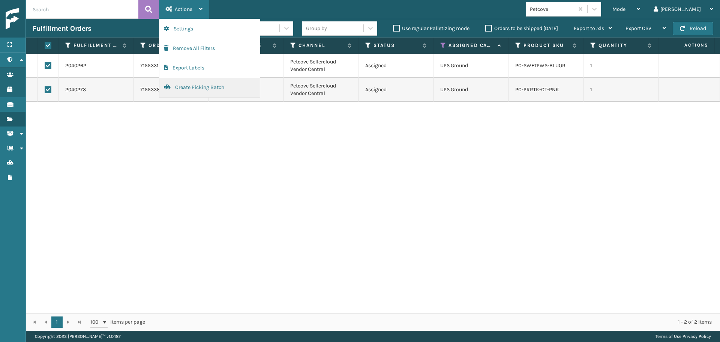
click at [205, 90] on button "Create Picking Batch" at bounding box center [209, 87] width 100 height 19
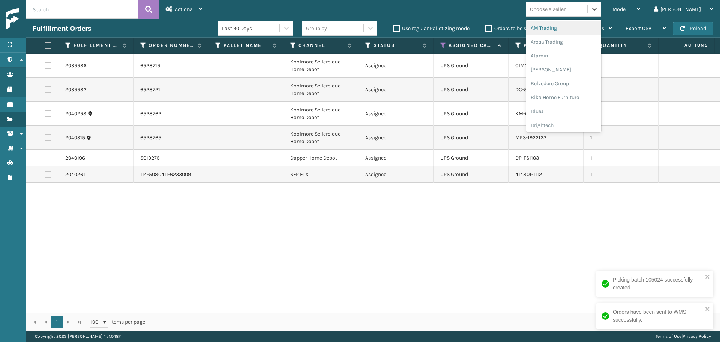
click at [565, 10] on div "Choose a seller" at bounding box center [548, 9] width 36 height 8
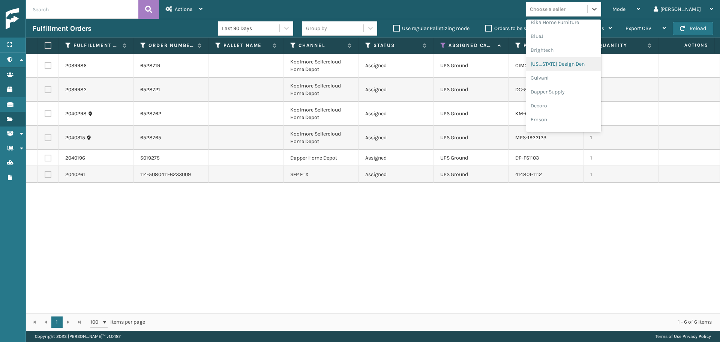
scroll to position [112, 0]
click at [50, 157] on label at bounding box center [48, 157] width 7 height 7
click at [45, 157] on input "checkbox" at bounding box center [45, 156] width 0 height 5
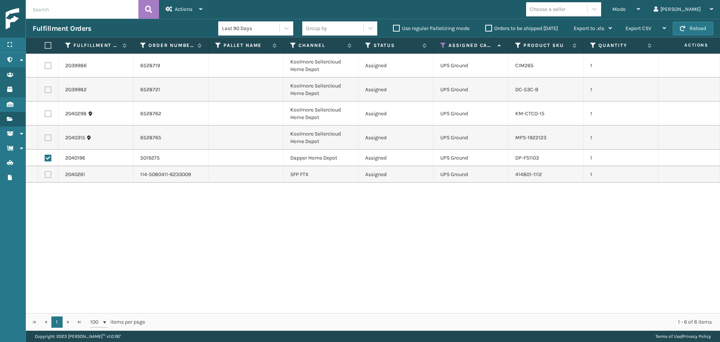
click at [46, 175] on label at bounding box center [48, 174] width 7 height 7
click at [45, 175] on input "checkbox" at bounding box center [45, 173] width 0 height 5
click at [180, 10] on span "Actions" at bounding box center [184, 9] width 18 height 6
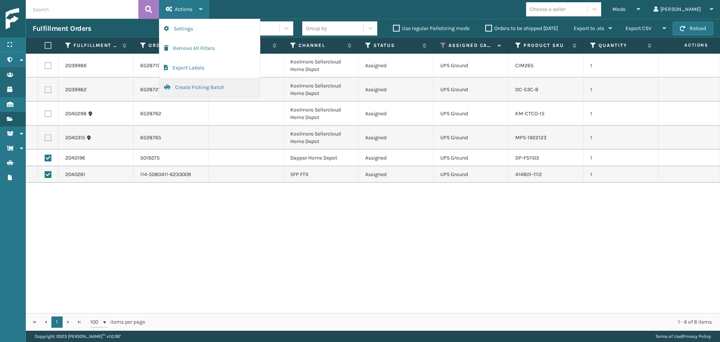
click at [189, 87] on button "Create Picking Batch" at bounding box center [209, 87] width 100 height 19
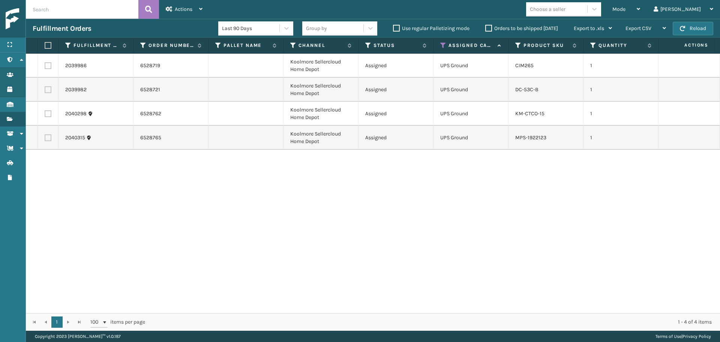
click at [2, 197] on div "Menu Users Administration Users Users Users Products Users Inventory Users Fulf…" at bounding box center [13, 171] width 26 height 342
